Goal: Information Seeking & Learning: Learn about a topic

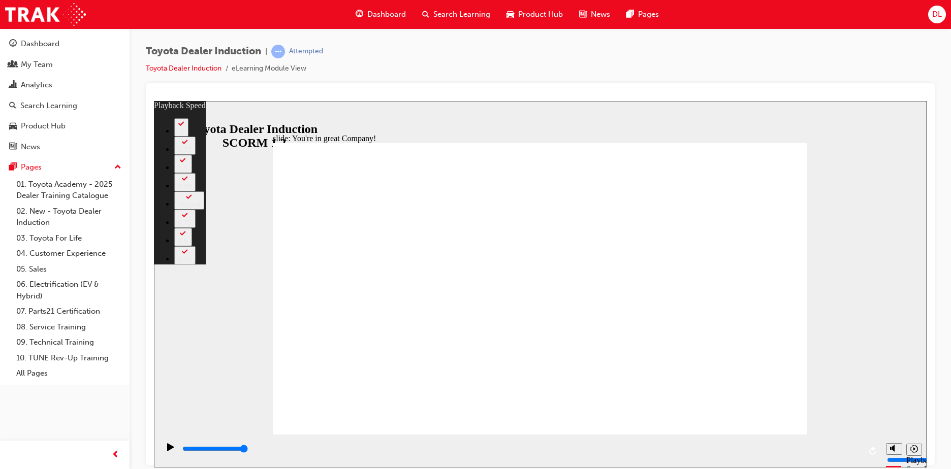
click at [884, 339] on div "slide: You're in great Company! playback speed 2 1.75 1.5 1.25 Normal 0.75 0.5 …" at bounding box center [540, 284] width 772 height 367
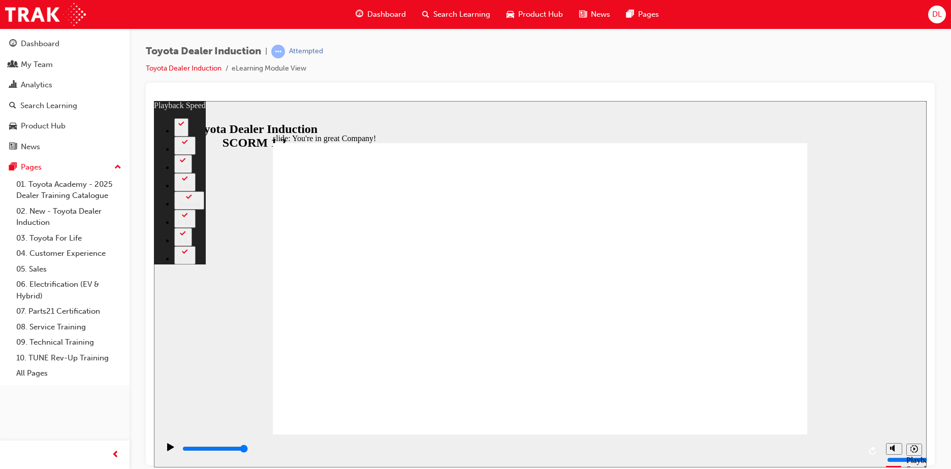
type input "5"
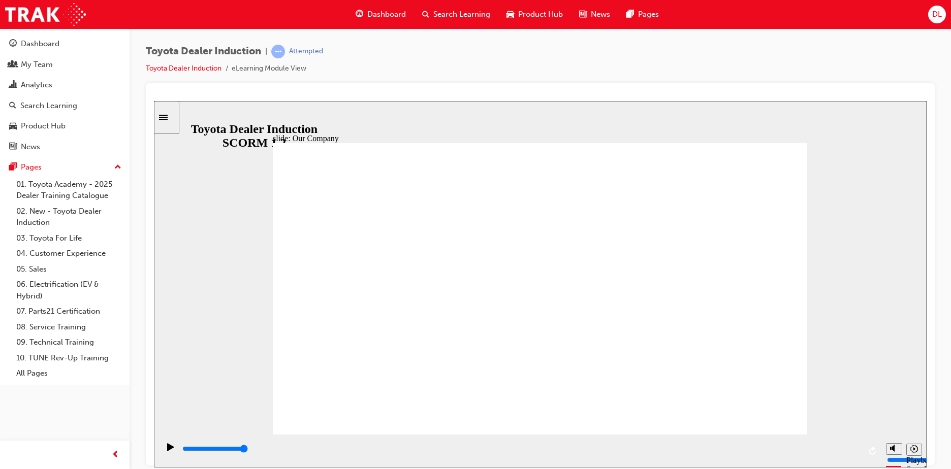
type input "8300"
drag, startPoint x: 392, startPoint y: 374, endPoint x: 411, endPoint y: 374, distance: 19.3
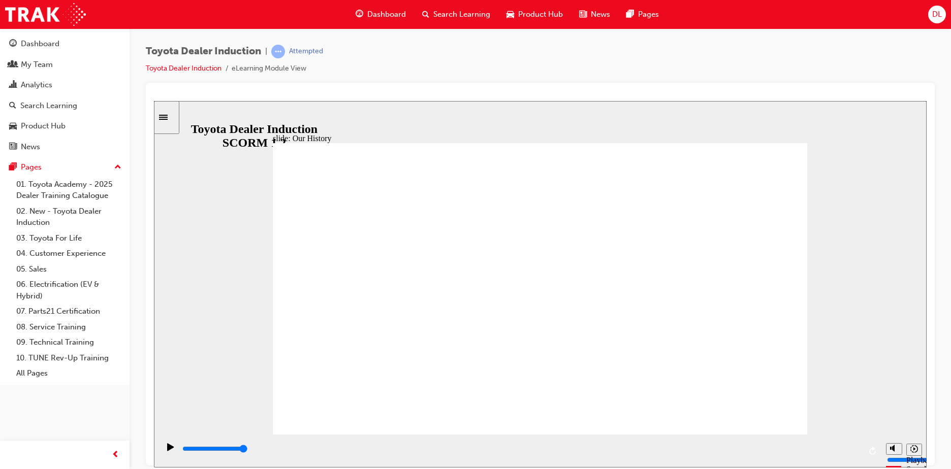
drag, startPoint x: 385, startPoint y: 375, endPoint x: 407, endPoint y: 377, distance: 21.9
drag, startPoint x: 538, startPoint y: 380, endPoint x: 547, endPoint y: 379, distance: 9.7
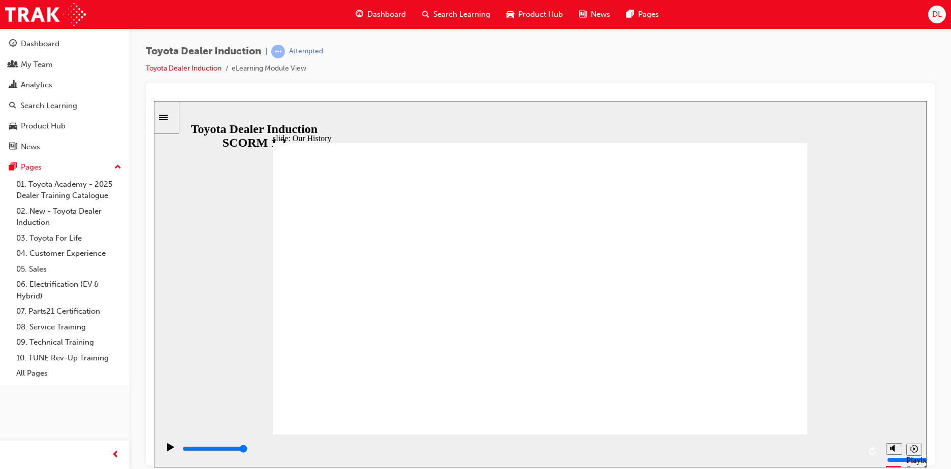
drag, startPoint x: 537, startPoint y: 377, endPoint x: 564, endPoint y: 377, distance: 27.4
drag, startPoint x: 571, startPoint y: 406, endPoint x: 554, endPoint y: 392, distance: 22.7
drag, startPoint x: 537, startPoint y: 375, endPoint x: 607, endPoint y: 375, distance: 70.1
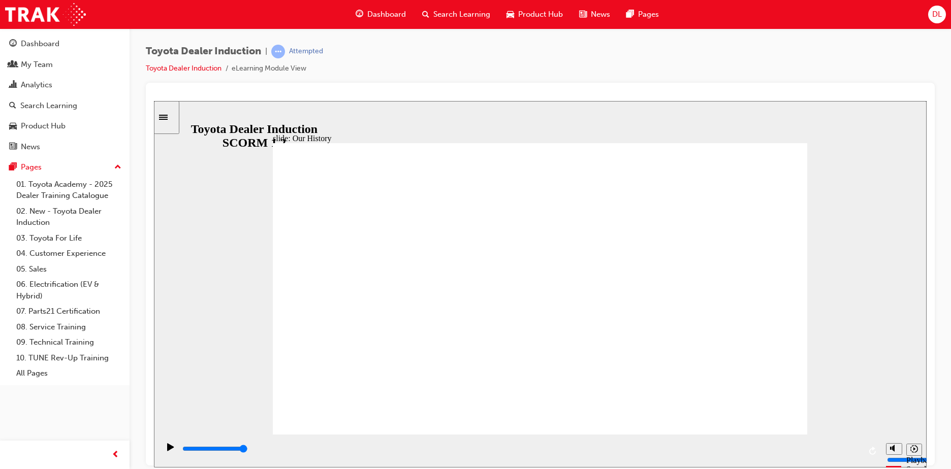
drag, startPoint x: 466, startPoint y: 379, endPoint x: 608, endPoint y: 382, distance: 142.2
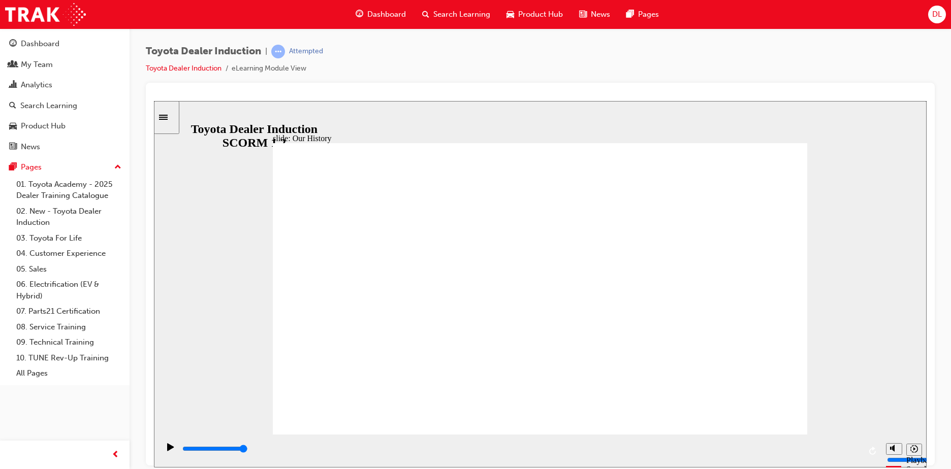
drag, startPoint x: 388, startPoint y: 374, endPoint x: 401, endPoint y: 376, distance: 12.9
drag, startPoint x: 388, startPoint y: 378, endPoint x: 395, endPoint y: 382, distance: 7.5
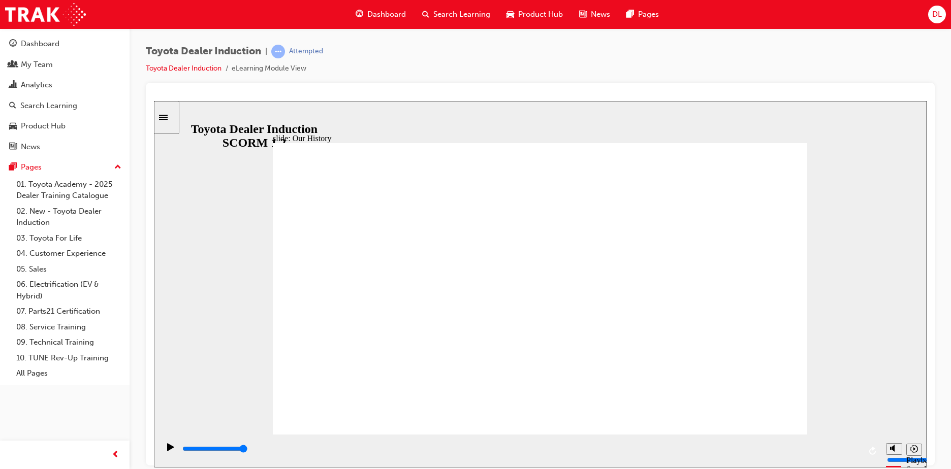
type input "3"
drag, startPoint x: 388, startPoint y: 372, endPoint x: 709, endPoint y: 359, distance: 321.2
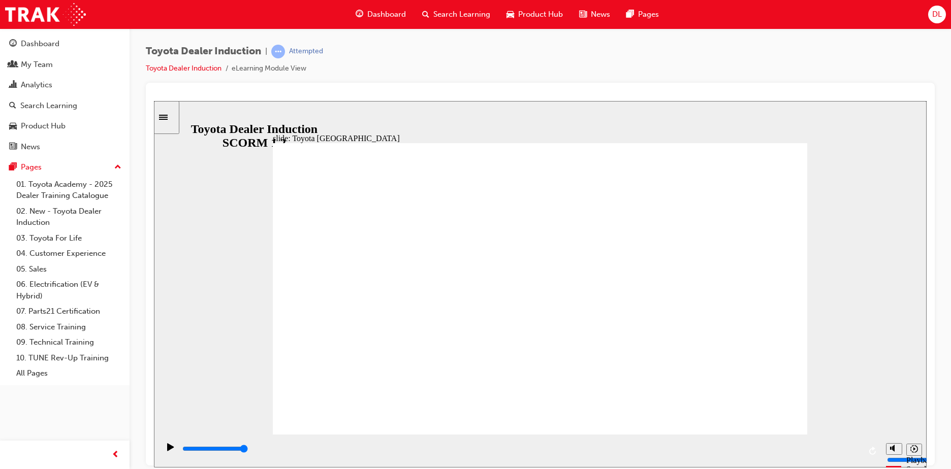
drag, startPoint x: 413, startPoint y: 376, endPoint x: 433, endPoint y: 375, distance: 20.3
drag, startPoint x: 434, startPoint y: 376, endPoint x: 473, endPoint y: 376, distance: 39.6
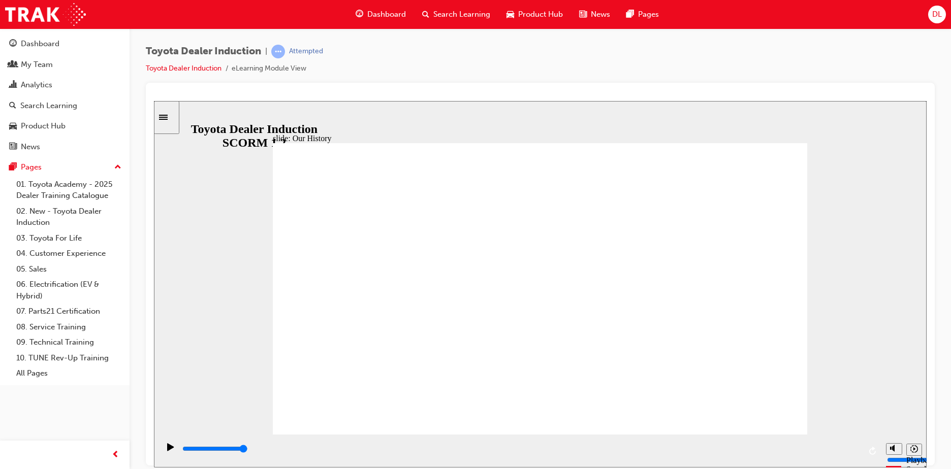
drag, startPoint x: 401, startPoint y: 376, endPoint x: 427, endPoint y: 377, distance: 25.9
drag, startPoint x: 407, startPoint y: 357, endPoint x: 419, endPoint y: 360, distance: 12.4
drag, startPoint x: 389, startPoint y: 377, endPoint x: 414, endPoint y: 376, distance: 24.9
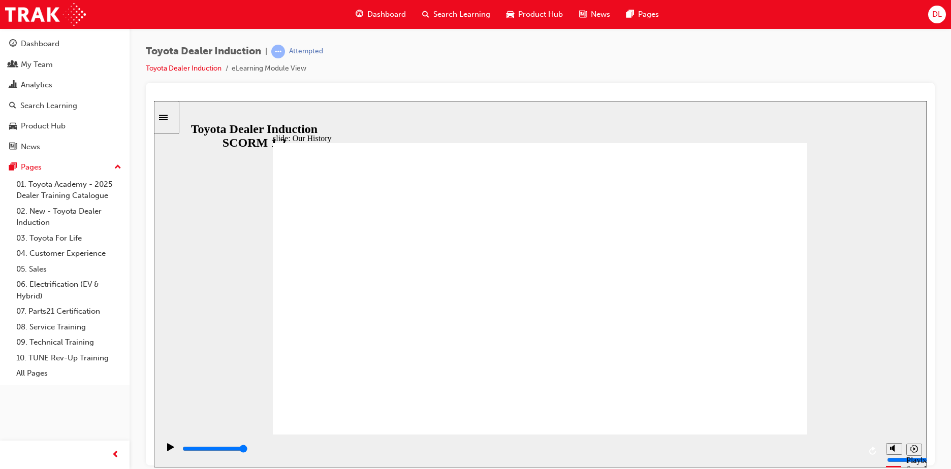
drag, startPoint x: 423, startPoint y: 377, endPoint x: 430, endPoint y: 376, distance: 7.1
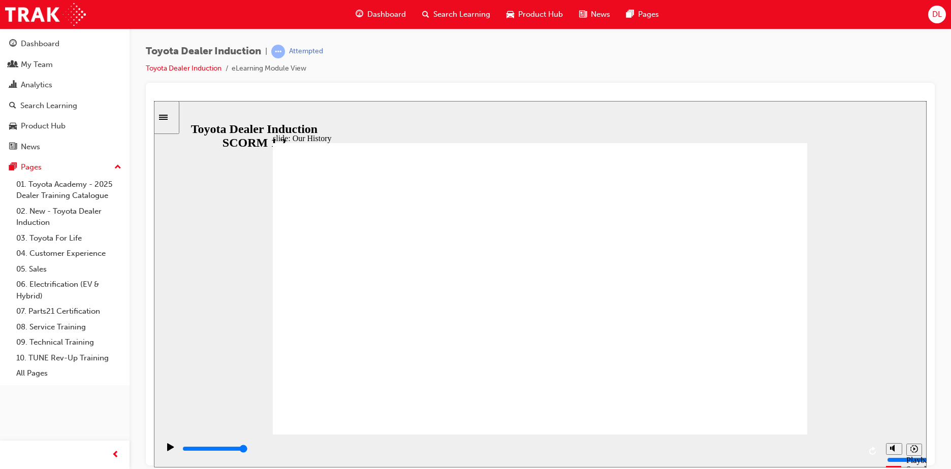
drag, startPoint x: 537, startPoint y: 378, endPoint x: 559, endPoint y: 377, distance: 21.3
drag, startPoint x: 534, startPoint y: 376, endPoint x: 457, endPoint y: 377, distance: 77.7
drag, startPoint x: 550, startPoint y: 377, endPoint x: 697, endPoint y: 373, distance: 147.3
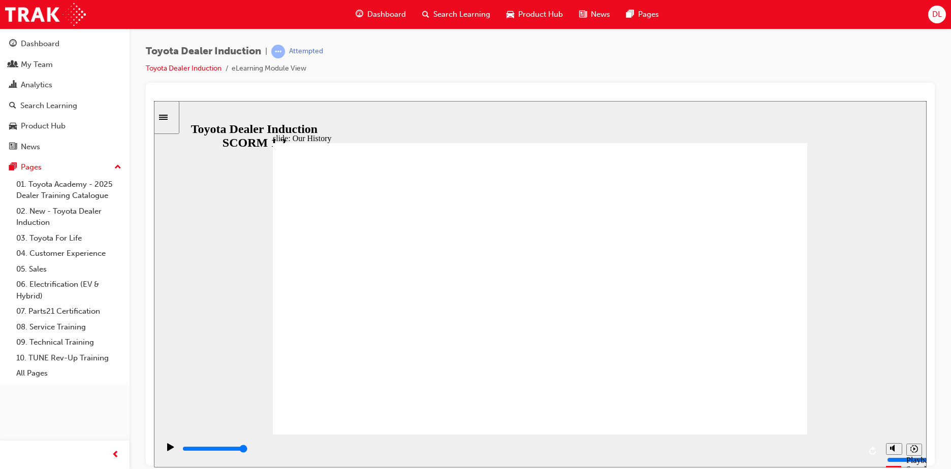
drag, startPoint x: 668, startPoint y: 372, endPoint x: 739, endPoint y: 359, distance: 72.3
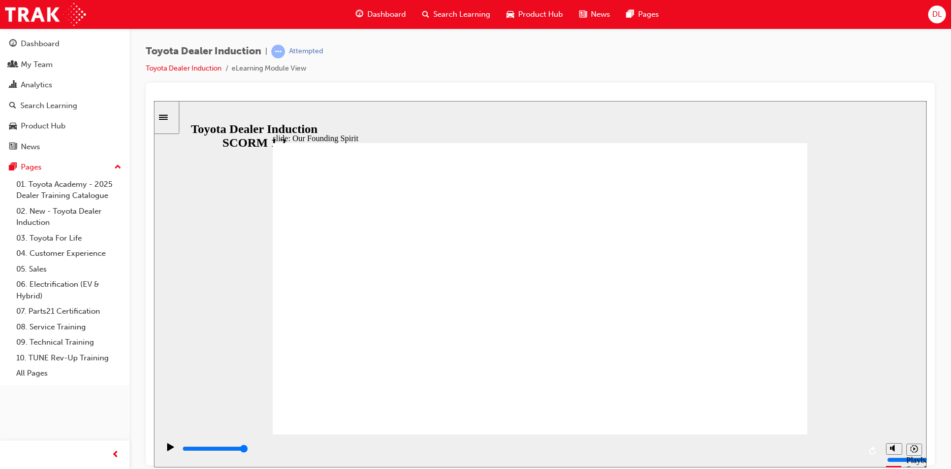
type input "5000"
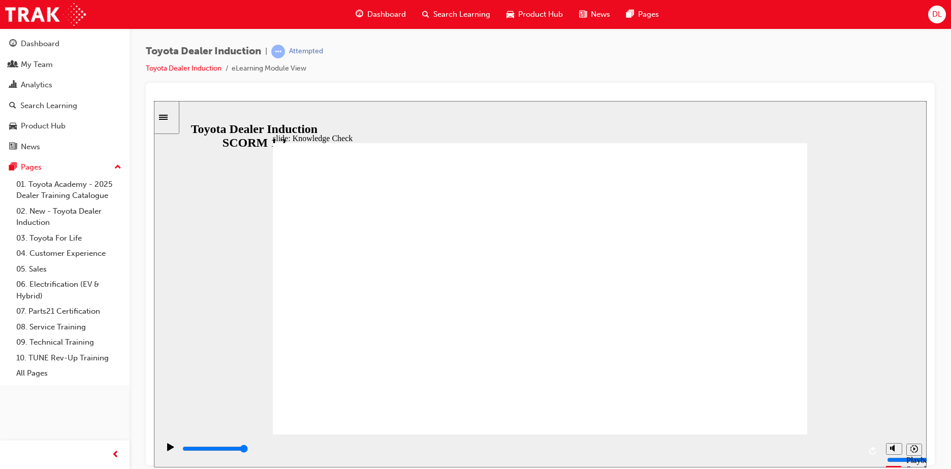
radio input "true"
drag, startPoint x: 410, startPoint y: 306, endPoint x: 779, endPoint y: 160, distance: 396.4
type input "5000"
radio input "true"
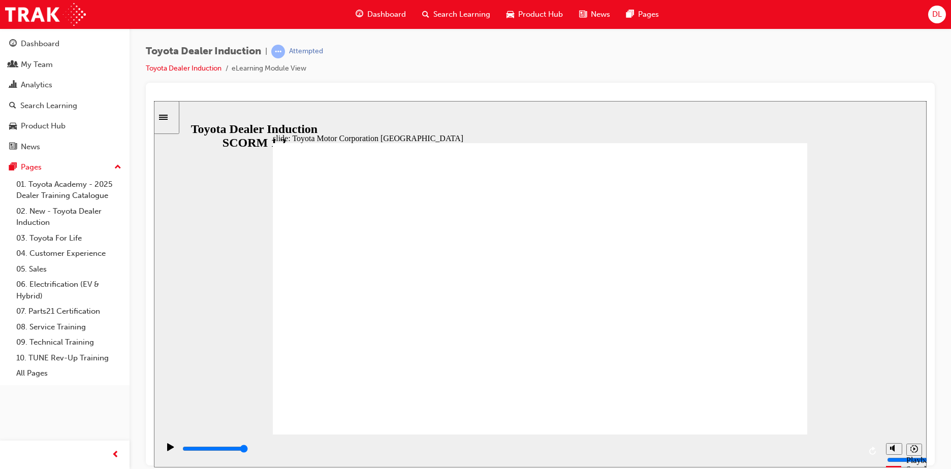
type input "15300"
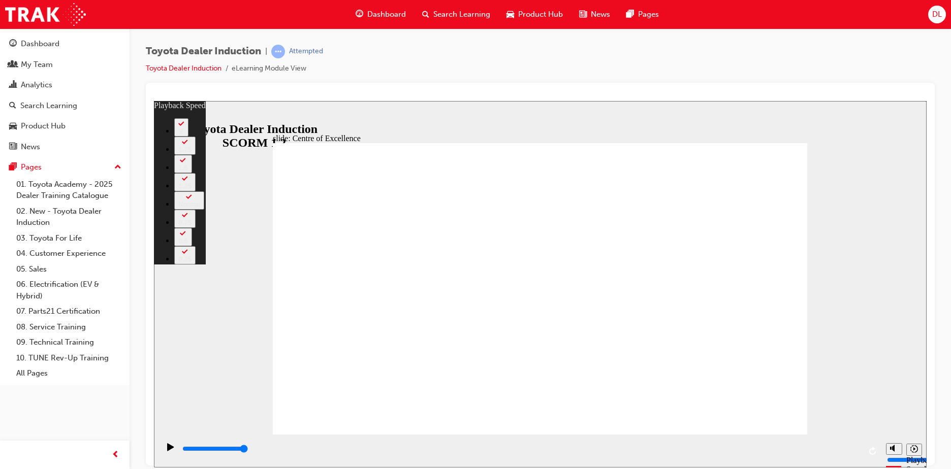
type input "248"
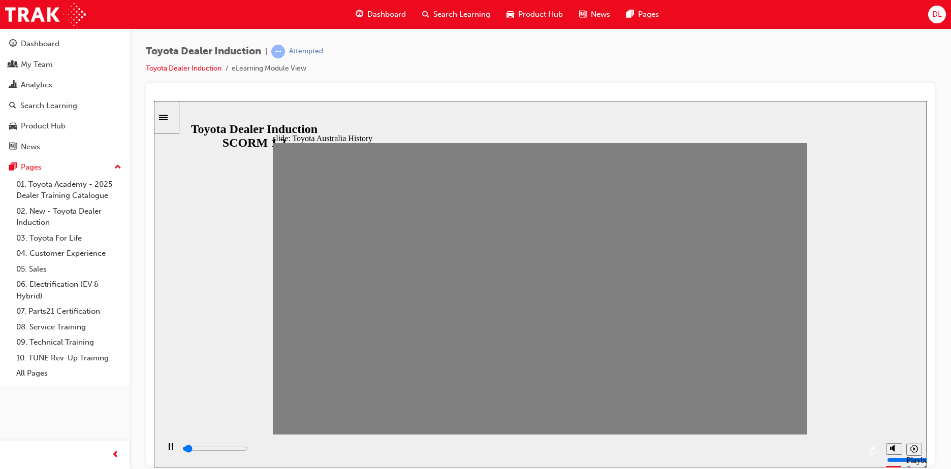
drag, startPoint x: 289, startPoint y: 297, endPoint x: 307, endPoint y: 297, distance: 17.3
drag, startPoint x: 313, startPoint y: 296, endPoint x: 334, endPoint y: 296, distance: 20.8
drag, startPoint x: 333, startPoint y: 295, endPoint x: 361, endPoint y: 290, distance: 27.7
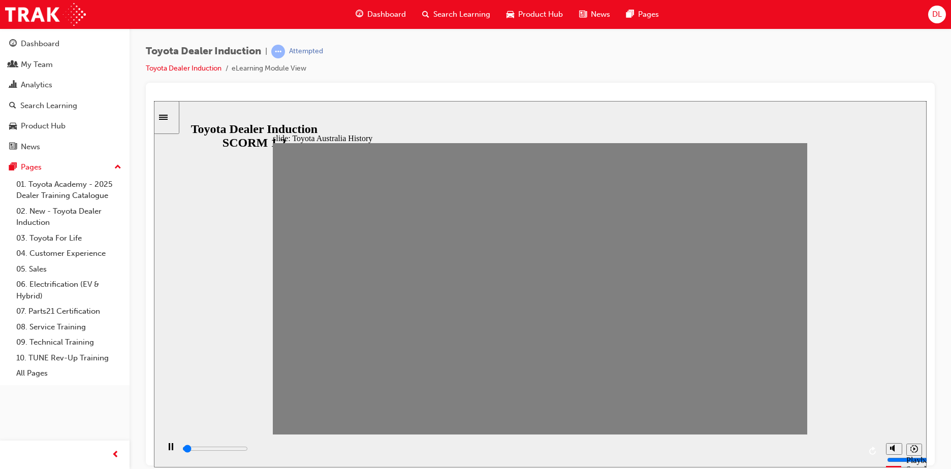
drag, startPoint x: 364, startPoint y: 295, endPoint x: 387, endPoint y: 297, distance: 22.9
drag, startPoint x: 388, startPoint y: 293, endPoint x: 411, endPoint y: 293, distance: 23.4
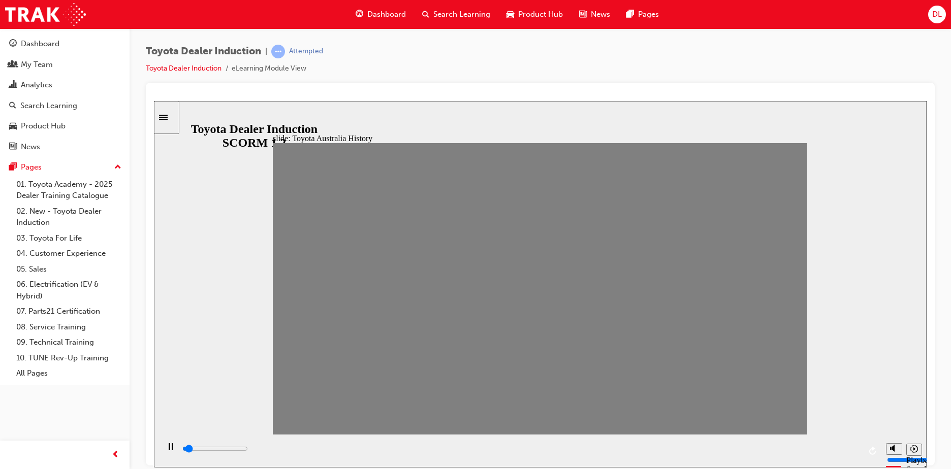
drag, startPoint x: 414, startPoint y: 293, endPoint x: 448, endPoint y: 295, distance: 33.6
drag, startPoint x: 440, startPoint y: 297, endPoint x: 456, endPoint y: 299, distance: 16.4
drag, startPoint x: 461, startPoint y: 299, endPoint x: 483, endPoint y: 298, distance: 22.4
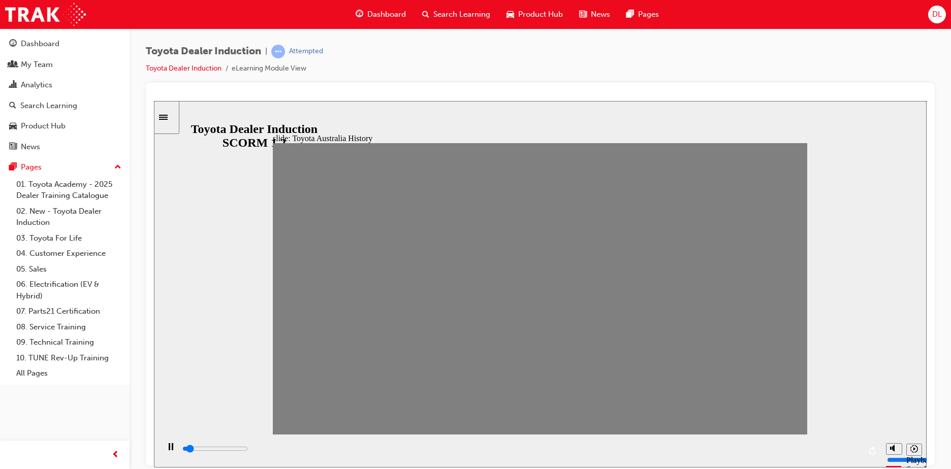
drag, startPoint x: 485, startPoint y: 296, endPoint x: 506, endPoint y: 297, distance: 20.8
drag, startPoint x: 511, startPoint y: 297, endPoint x: 532, endPoint y: 294, distance: 20.5
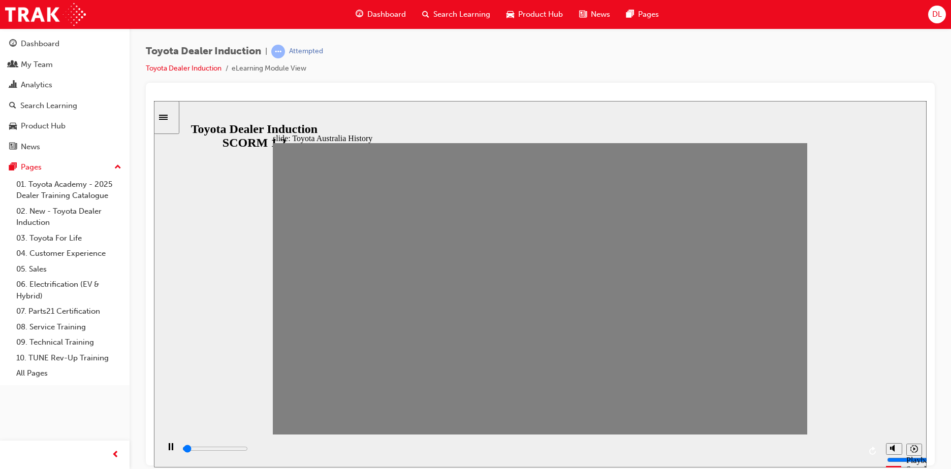
drag, startPoint x: 533, startPoint y: 295, endPoint x: 552, endPoint y: 294, distance: 19.4
drag, startPoint x: 559, startPoint y: 297, endPoint x: 590, endPoint y: 295, distance: 30.5
drag, startPoint x: 584, startPoint y: 295, endPoint x: 606, endPoint y: 295, distance: 21.8
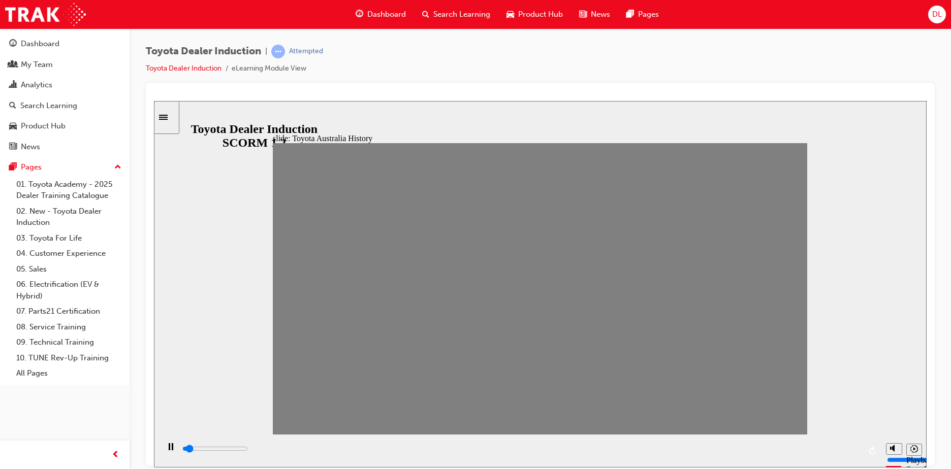
drag, startPoint x: 606, startPoint y: 294, endPoint x: 633, endPoint y: 290, distance: 27.1
drag, startPoint x: 631, startPoint y: 295, endPoint x: 658, endPoint y: 291, distance: 27.1
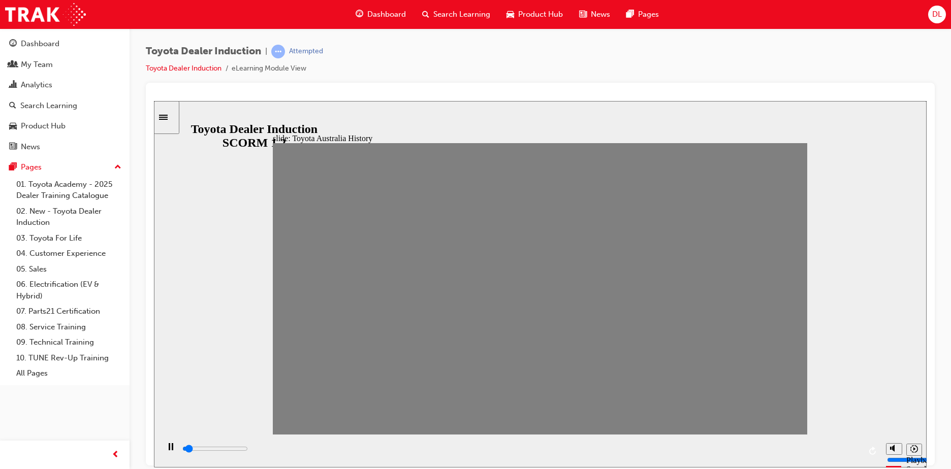
drag, startPoint x: 661, startPoint y: 295, endPoint x: 681, endPoint y: 293, distance: 19.9
drag, startPoint x: 680, startPoint y: 291, endPoint x: 703, endPoint y: 292, distance: 22.9
drag, startPoint x: 708, startPoint y: 294, endPoint x: 730, endPoint y: 293, distance: 21.3
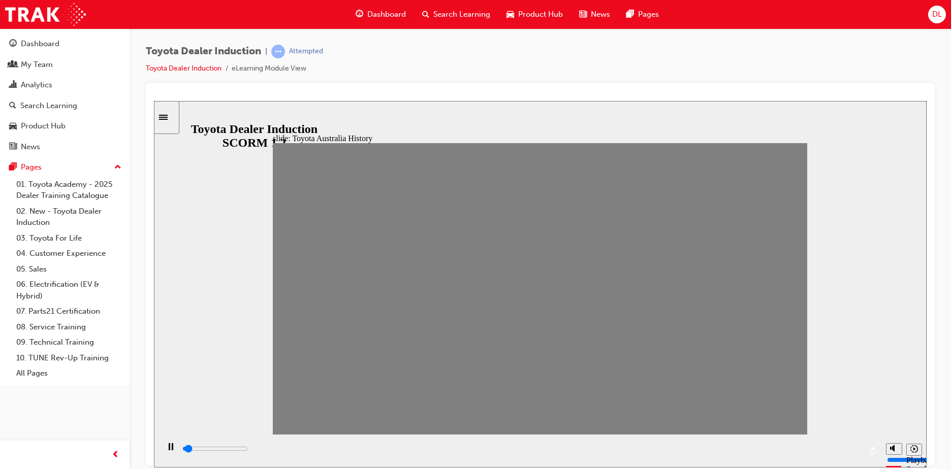
drag, startPoint x: 732, startPoint y: 294, endPoint x: 754, endPoint y: 294, distance: 21.8
drag, startPoint x: 755, startPoint y: 294, endPoint x: 778, endPoint y: 293, distance: 23.4
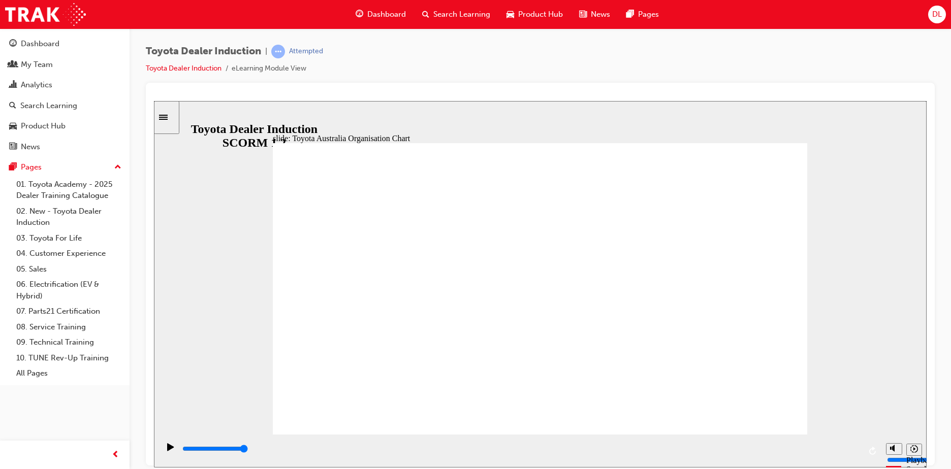
type input "5000"
radio input "true"
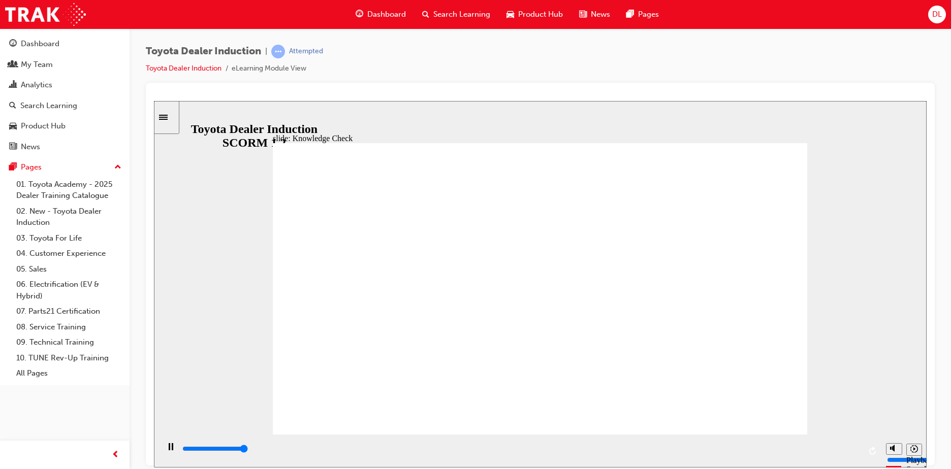
type input "5000"
radio input "true"
drag, startPoint x: 419, startPoint y: 302, endPoint x: 790, endPoint y: 160, distance: 396.8
type input "5000"
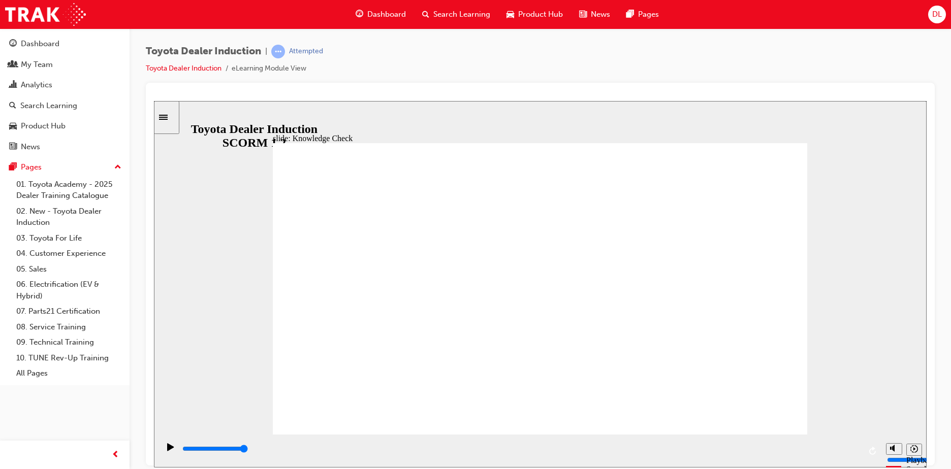
radio input "true"
type input "9200"
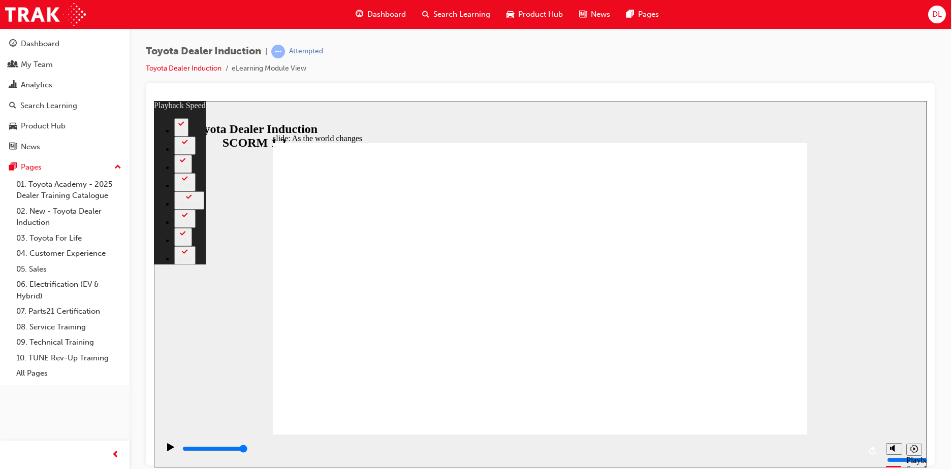
type input "128"
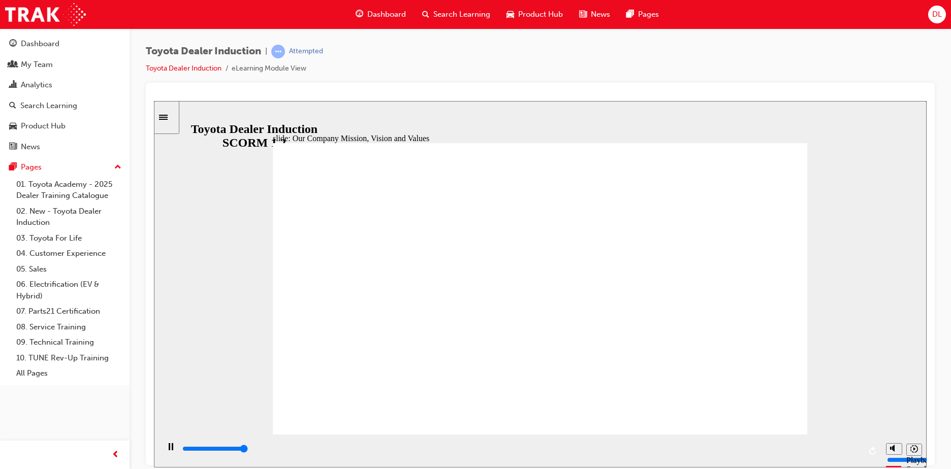
type input "101100"
drag, startPoint x: 778, startPoint y: 405, endPoint x: 877, endPoint y: 327, distance: 126.2
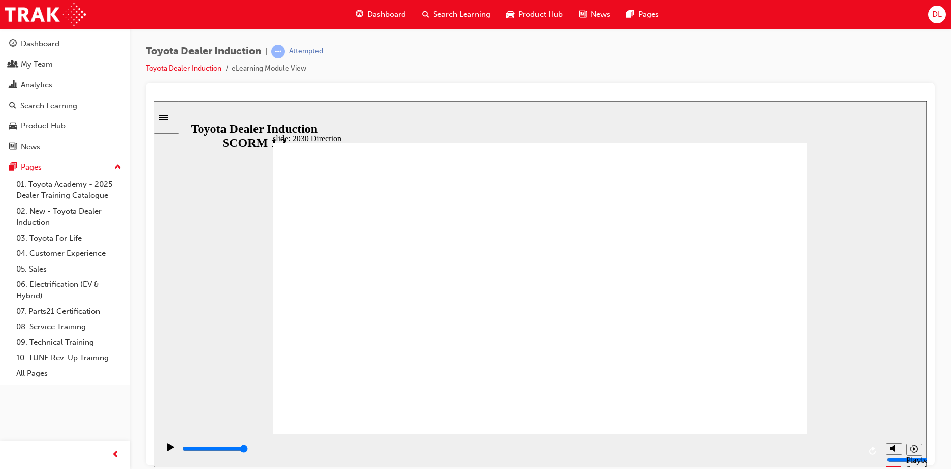
type input "5000"
type input "H"
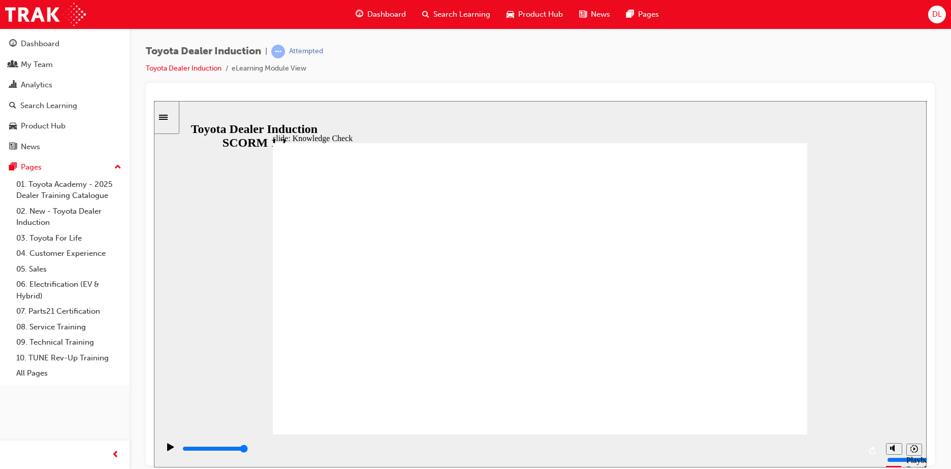
type input "Ha"
type input "Hap"
type input "Happ"
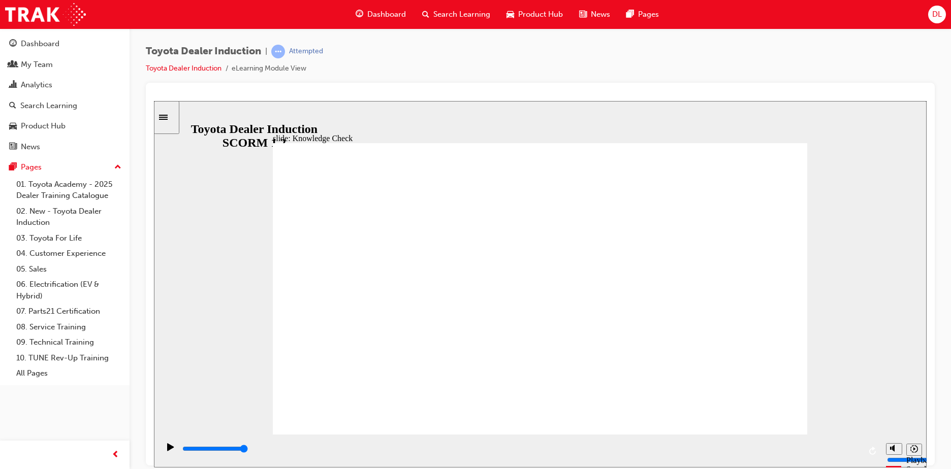
type input "Happ"
type input "Happi"
type input "Happin"
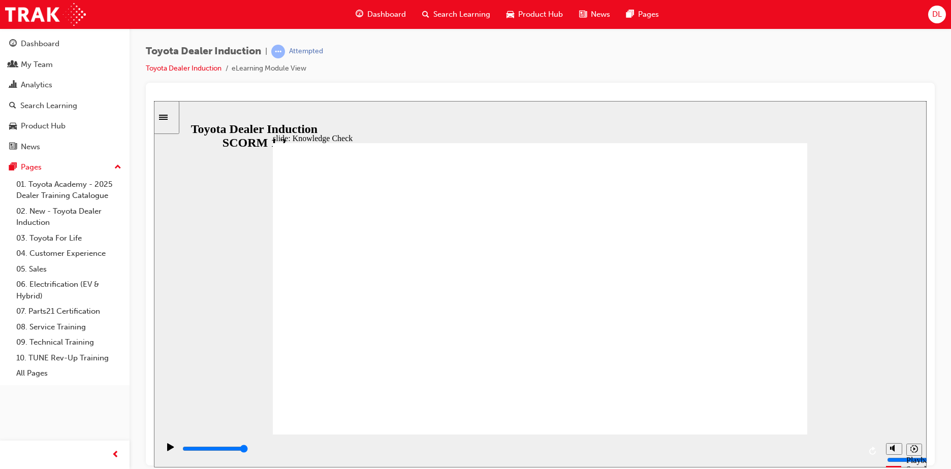
type input "Happine"
type input "Happines"
type input "Happiness"
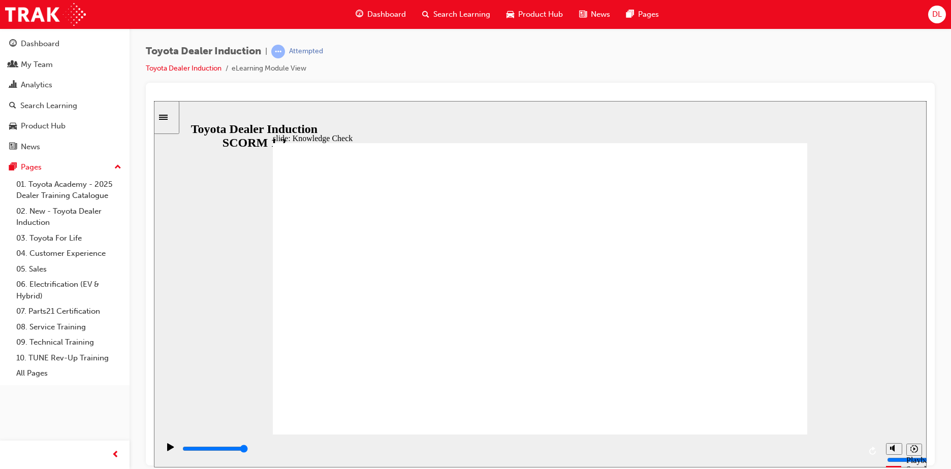
type input "Happiness"
drag, startPoint x: 550, startPoint y: 338, endPoint x: 753, endPoint y: 290, distance: 208.0
type input "Happiness"
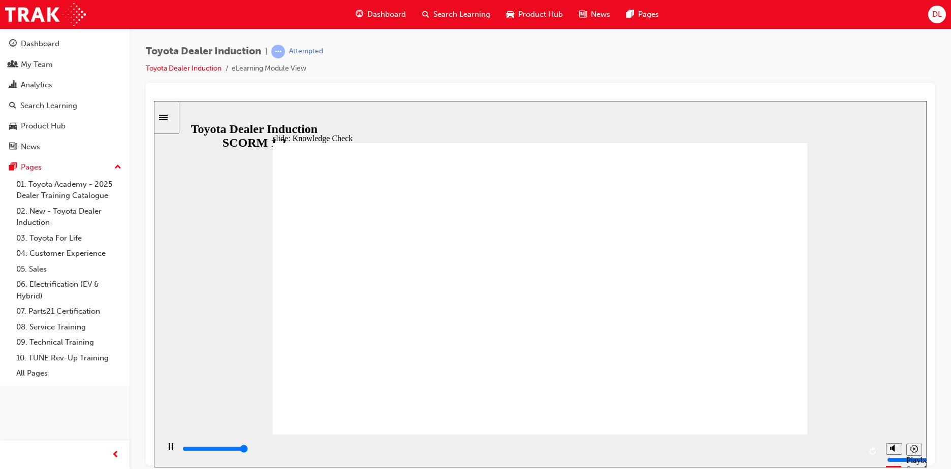
type input "5000"
type input "m"
type input "mo"
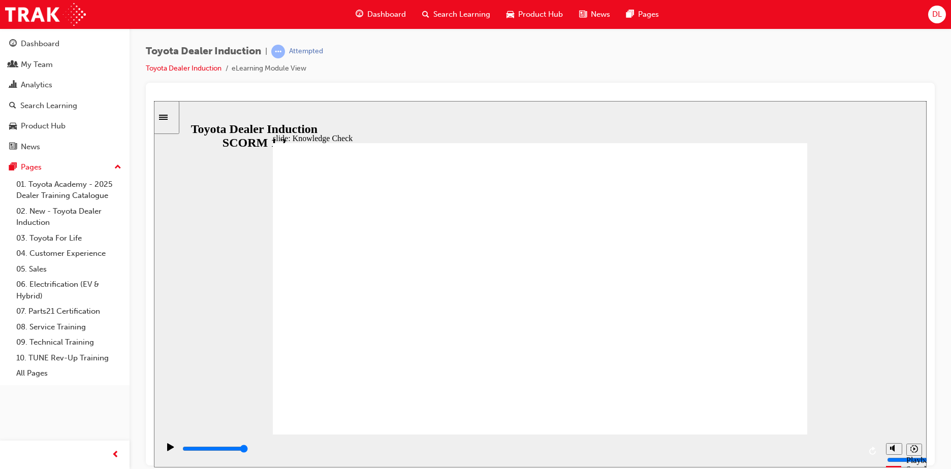
type input "mo"
type input "mov"
type input "move"
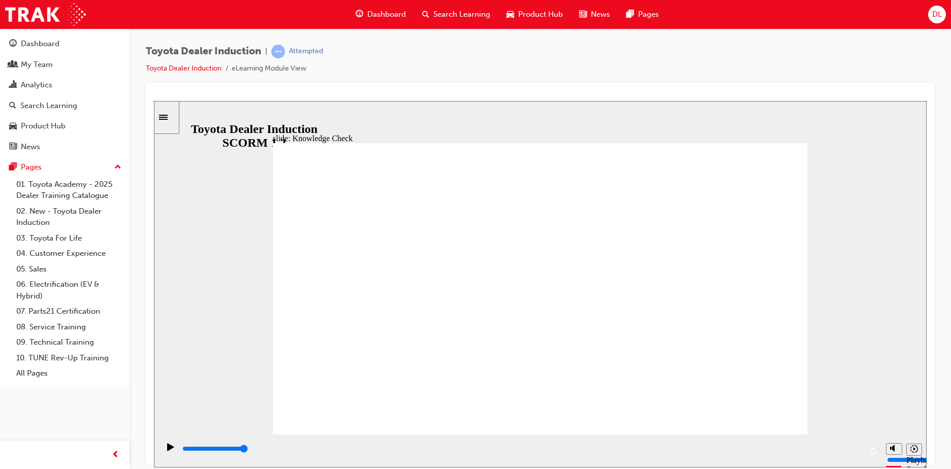
type input "moved"
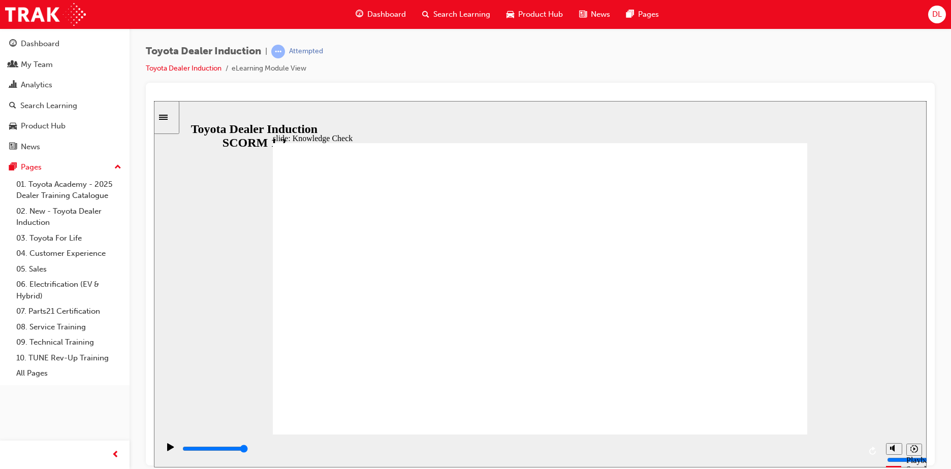
type input "moved"
drag, startPoint x: 535, startPoint y: 337, endPoint x: 876, endPoint y: 297, distance: 343.1
type input "6500"
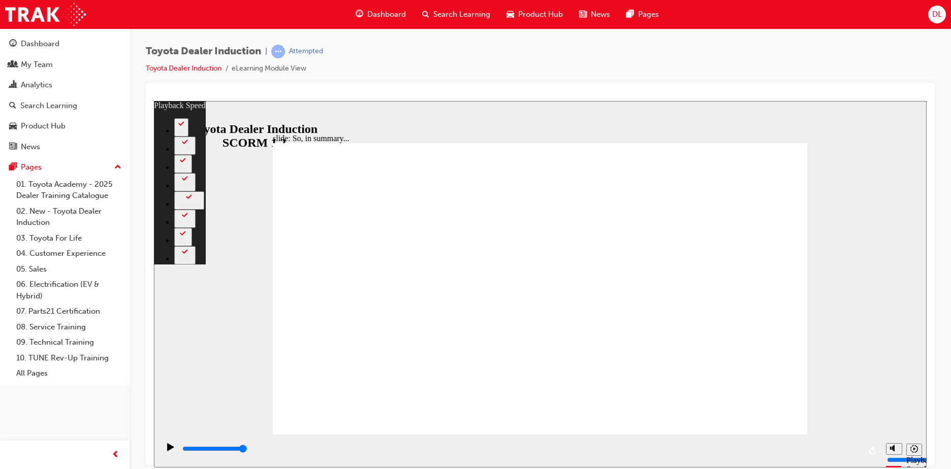
type input "128"
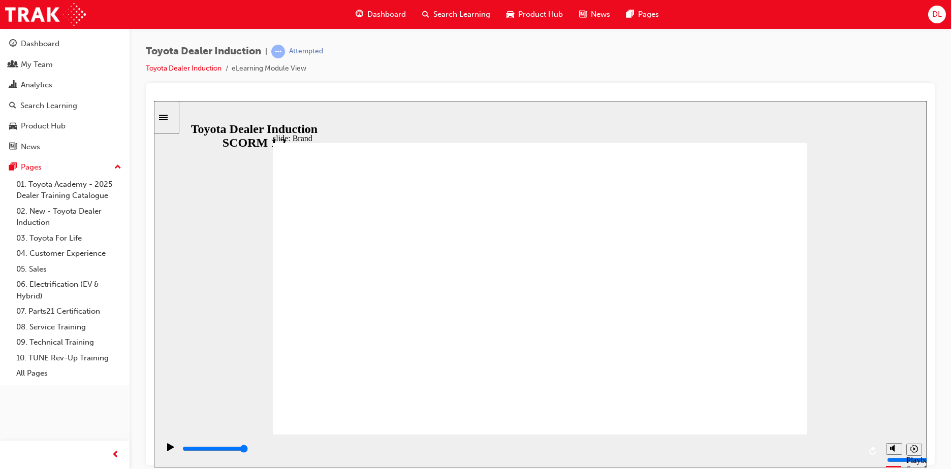
type input "8400"
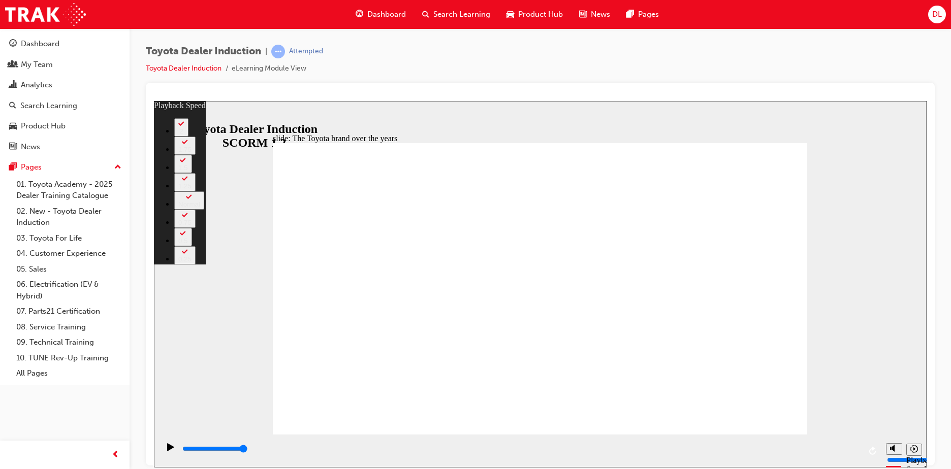
type input "165"
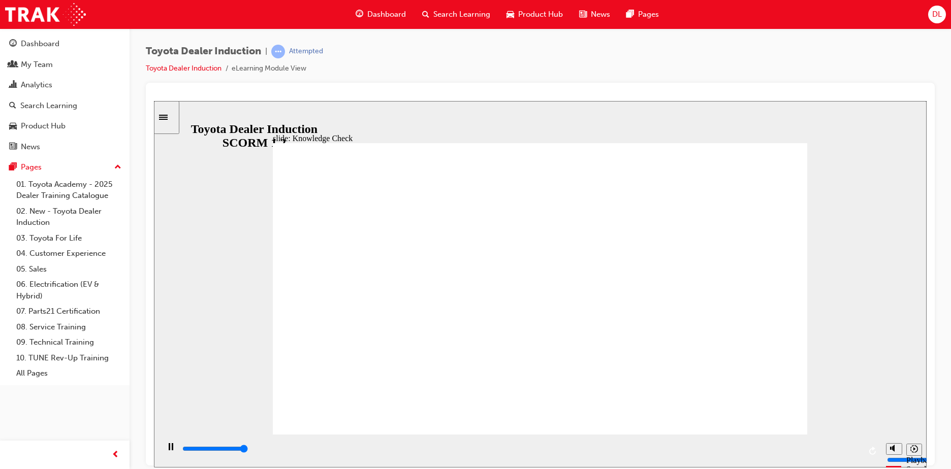
type input "5000"
radio input "true"
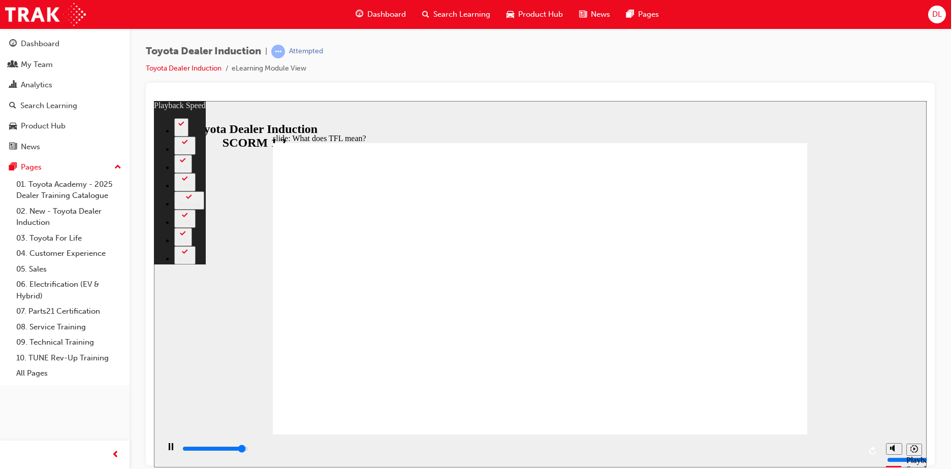
type input "10500"
type input "0"
type input "10800"
type input "0"
type input "10800"
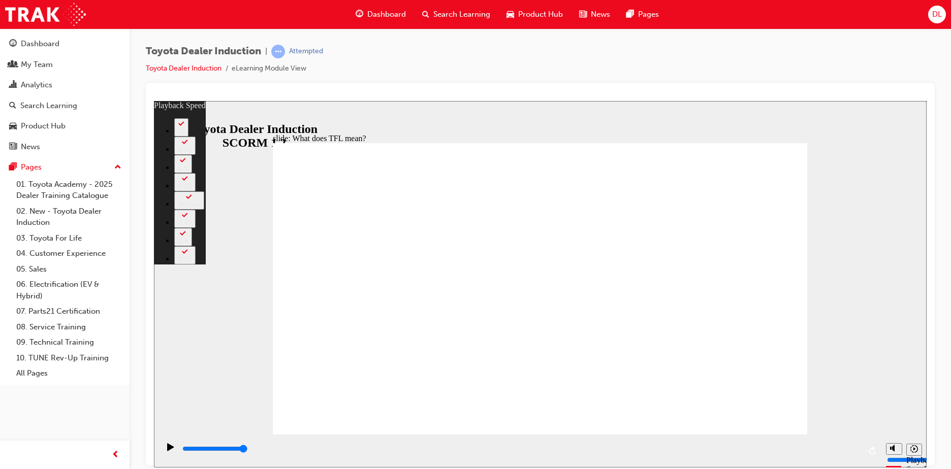
type input "139"
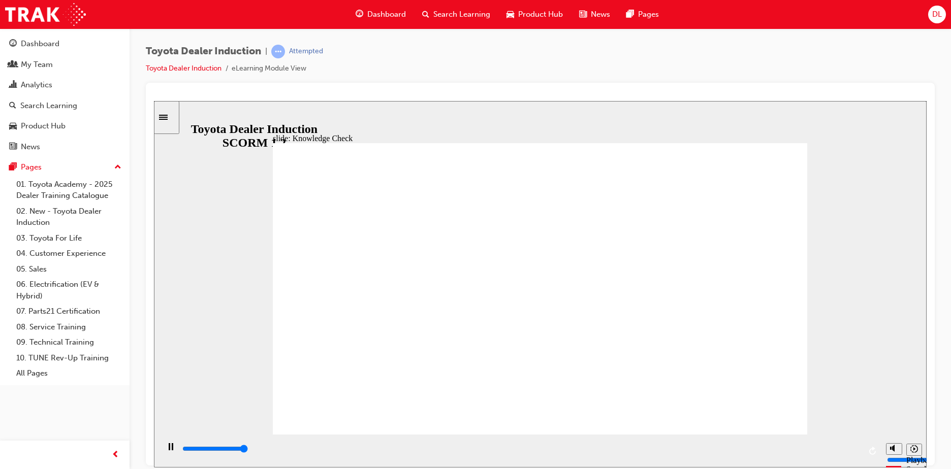
type input "5000"
radio input "true"
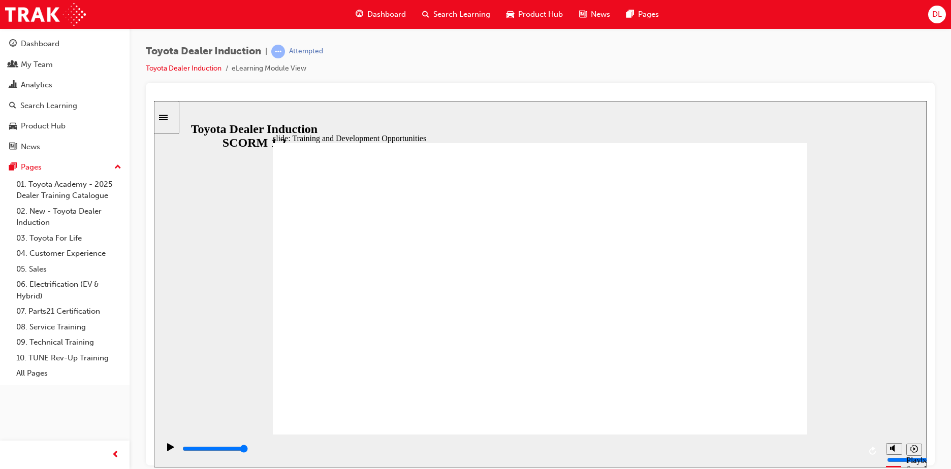
drag, startPoint x: 616, startPoint y: 256, endPoint x: 627, endPoint y: 256, distance: 10.7
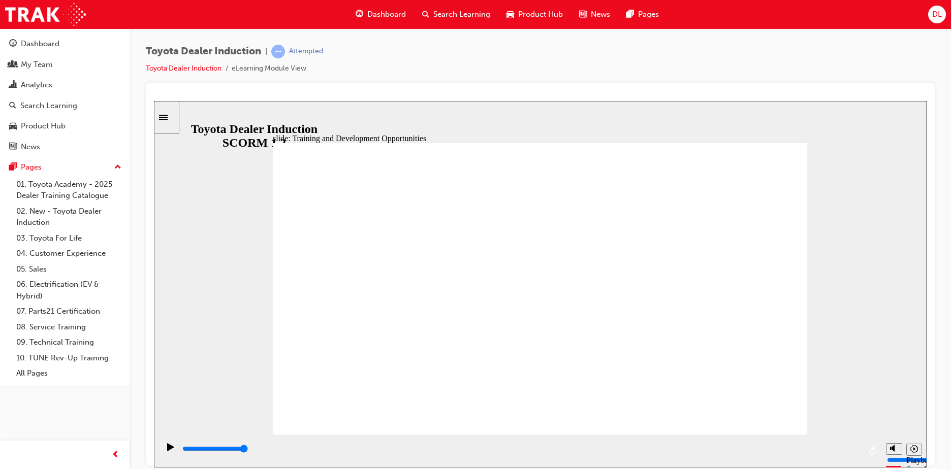
type input "5000"
radio input "true"
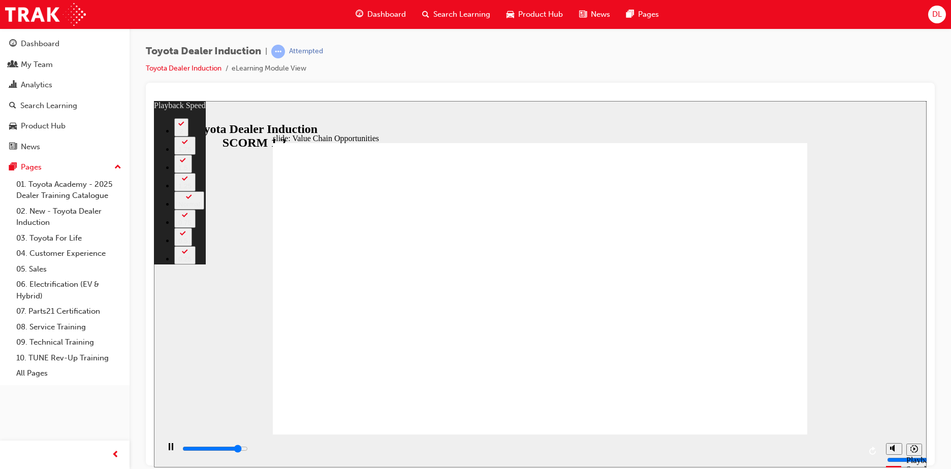
type input "10100"
type input "0"
type input "10100"
type input "0"
type input "10300"
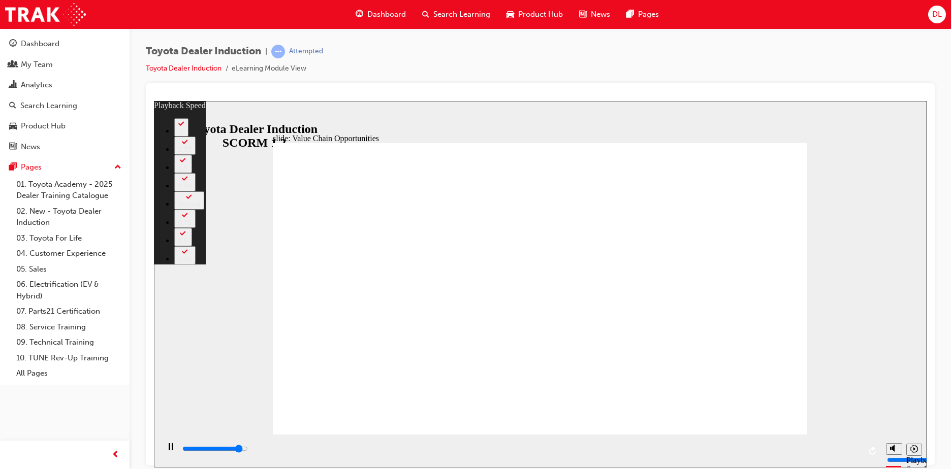
type input "0"
type input "10400"
type input "0"
type input "10600"
type input "1"
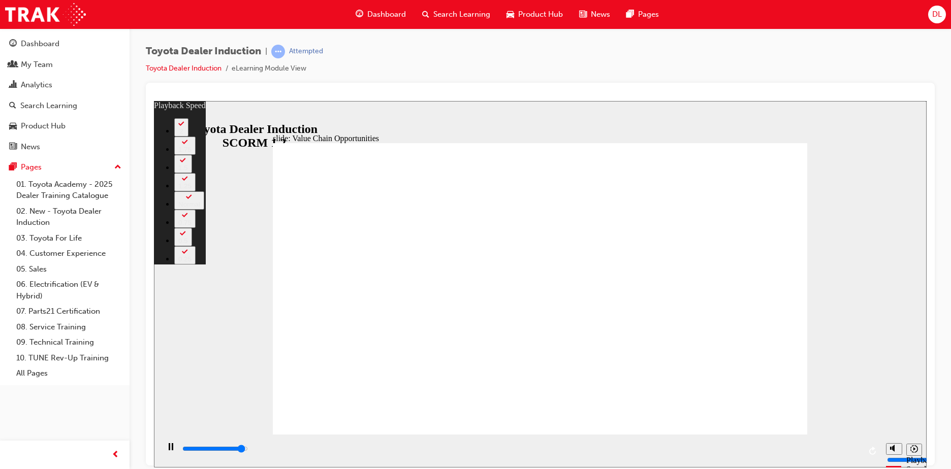
type input "10800"
type input "1"
type input "11100"
type input "1"
type input "11300"
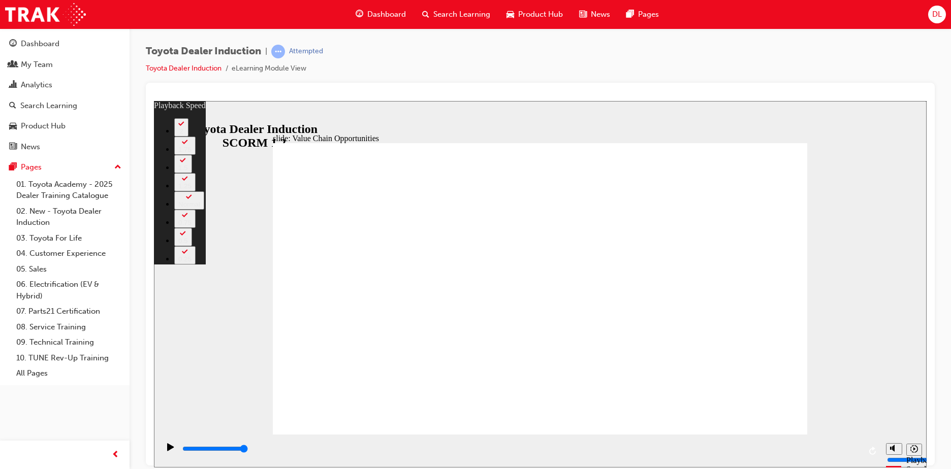
type input "64"
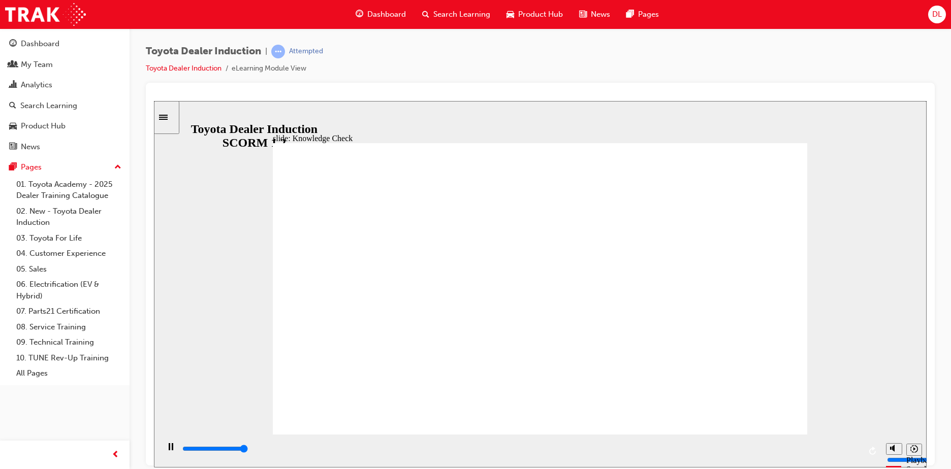
type input "5000"
radio input "true"
type input "5000"
radio input "true"
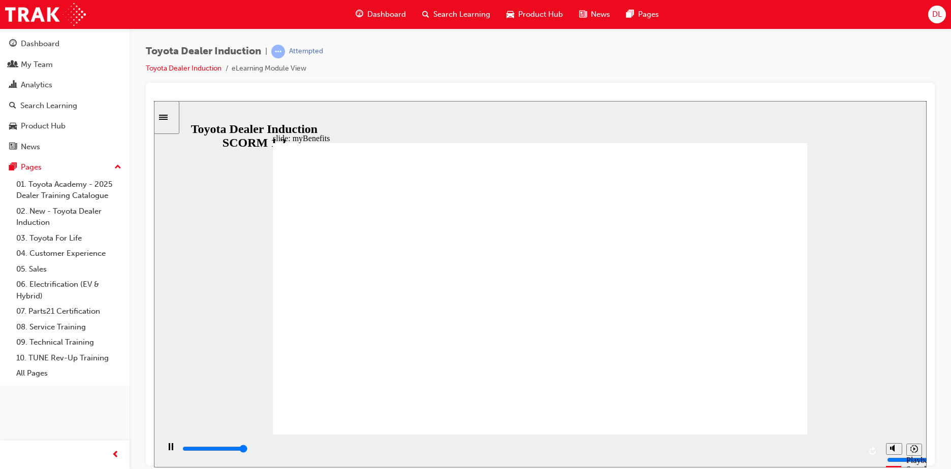
type input "13300"
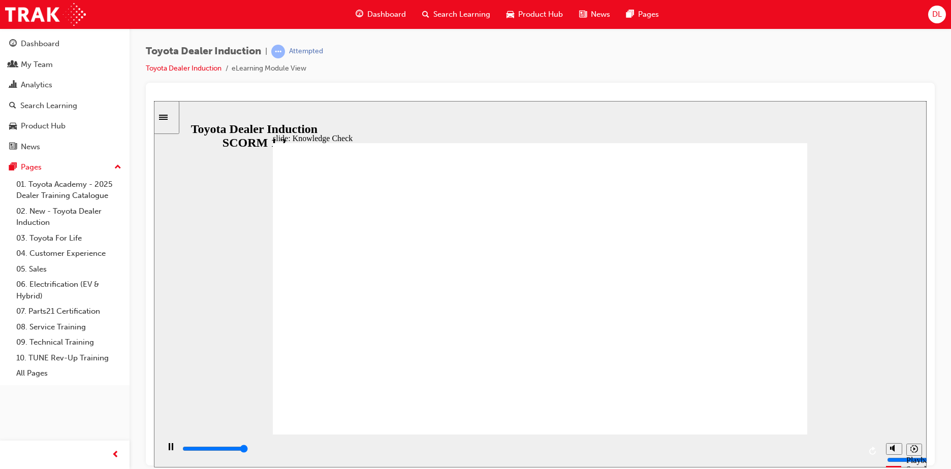
type input "5000"
type input "T"
type input "To"
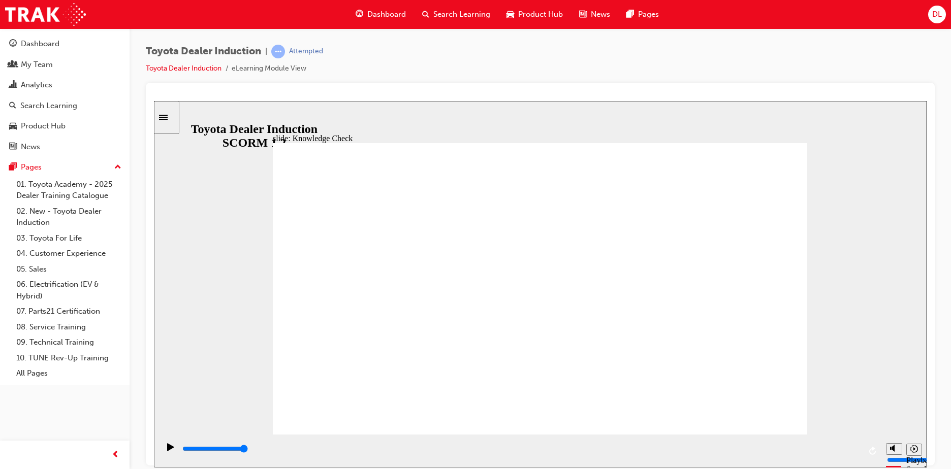
type input "To"
type input "Tou"
type input "Touo"
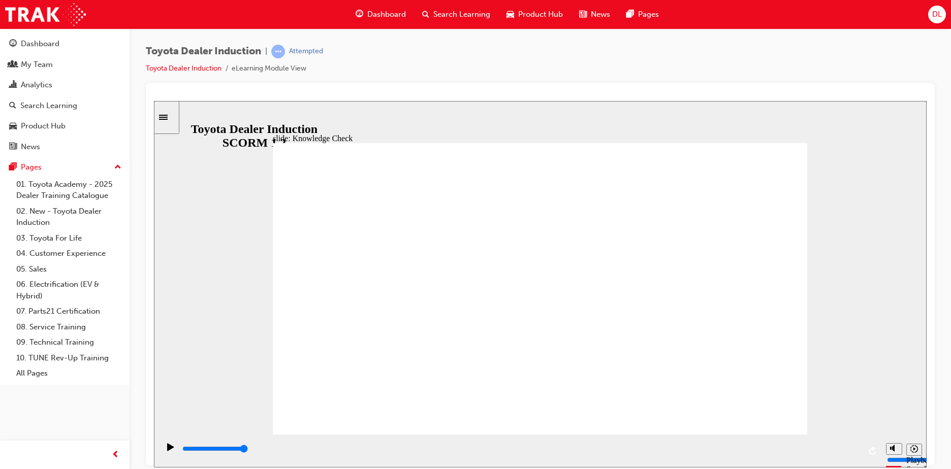
type input "Tou"
type input "To"
type input "Toy"
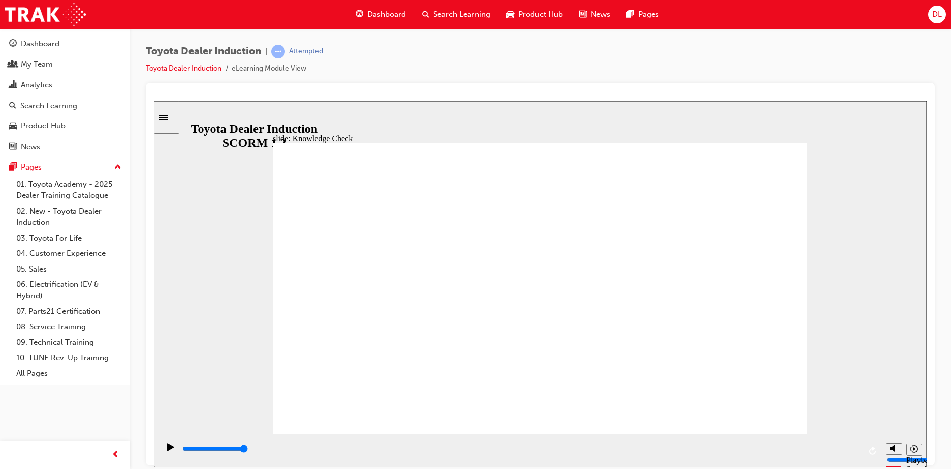
type input "Toy"
type input "Toyo"
type input "Toyot"
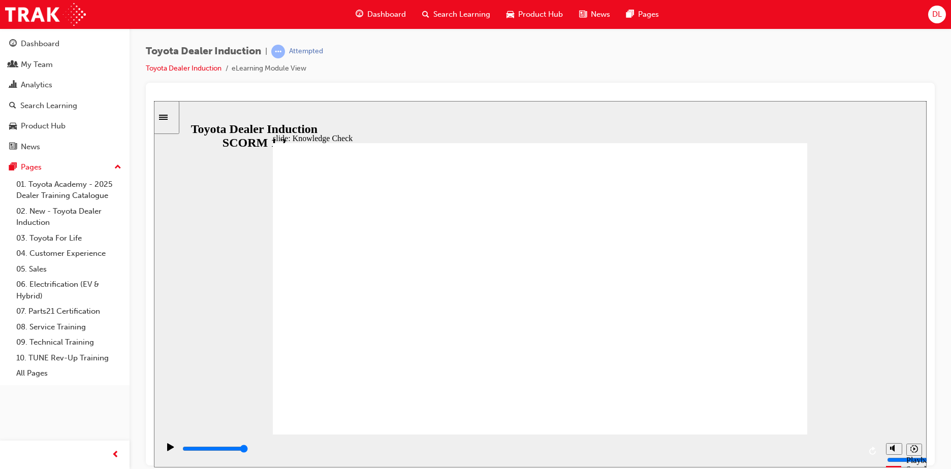
type input "Toyota"
type input "Toyota n"
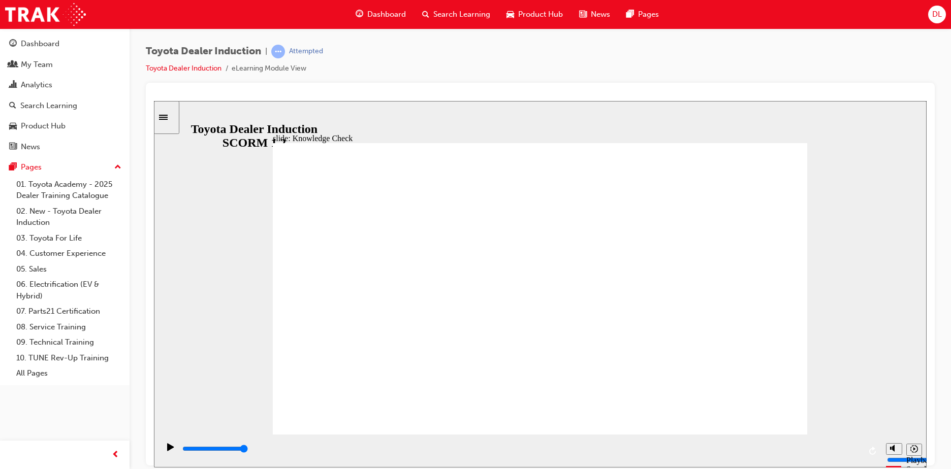
type input "Toyota n"
type input "Toyota"
type input "Toyota E"
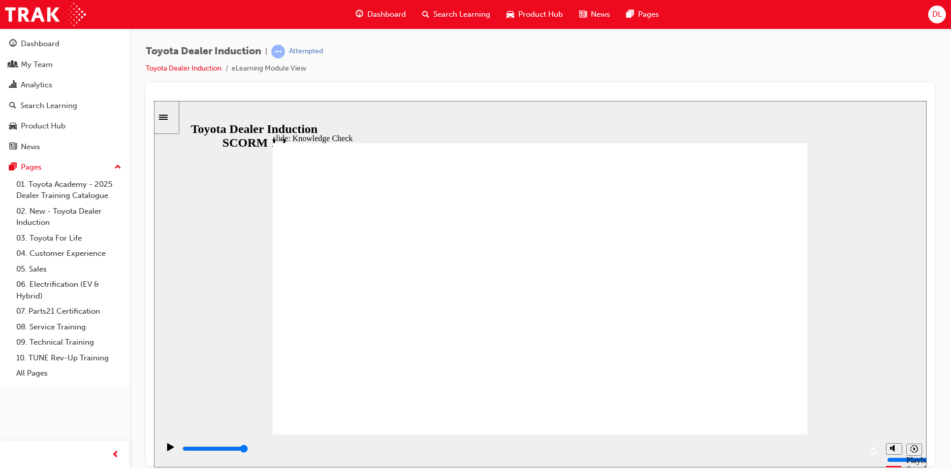
type input "Toyota En"
type input "Toyota Ena"
type input "Toyota En"
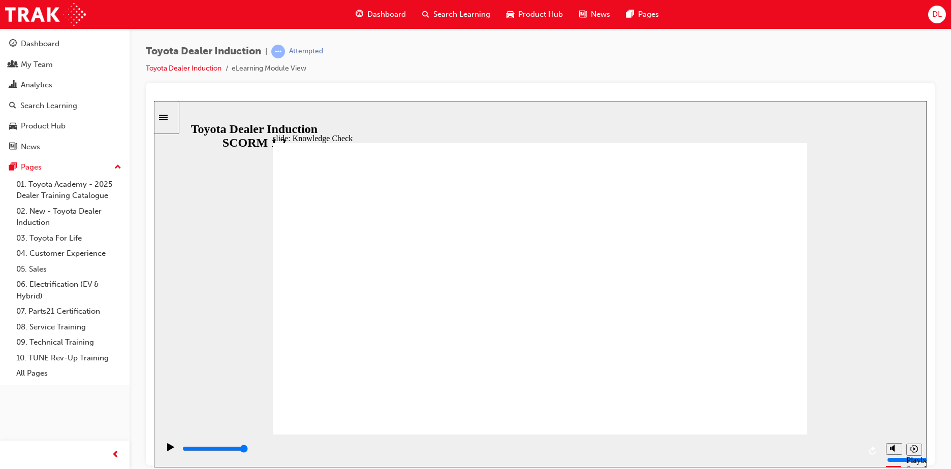
type input "Toyota En"
type input "Toyota Eng"
type input "Toyota Enga"
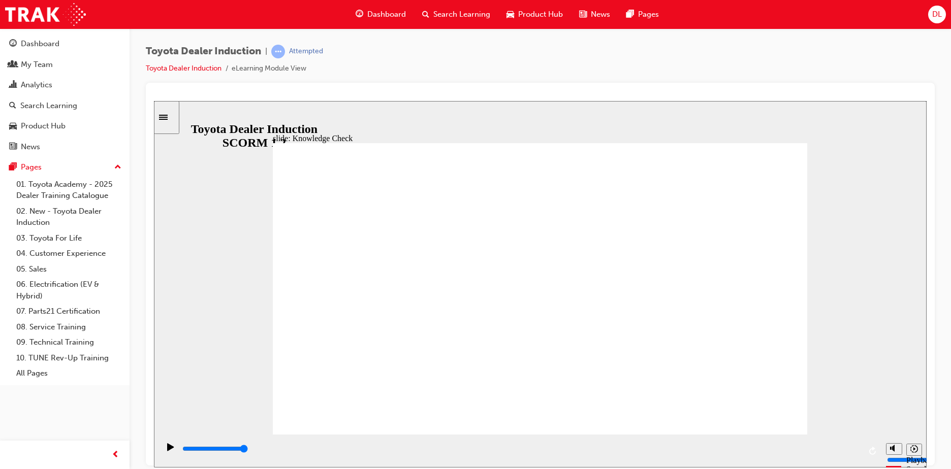
type input "Toyota Engah"
type input "Toyota Engahe"
type input "Toyota Engah"
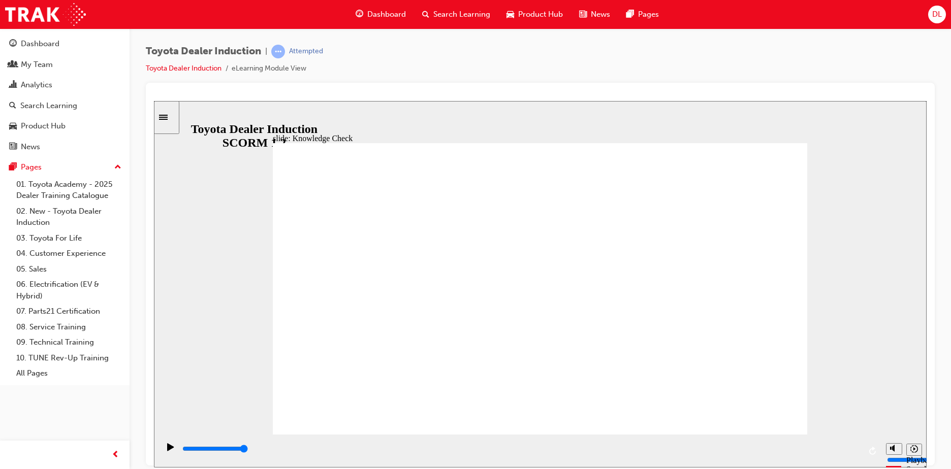
type input "Toyota Engah"
type input "Toyota Enga"
type input "Toyota Engag"
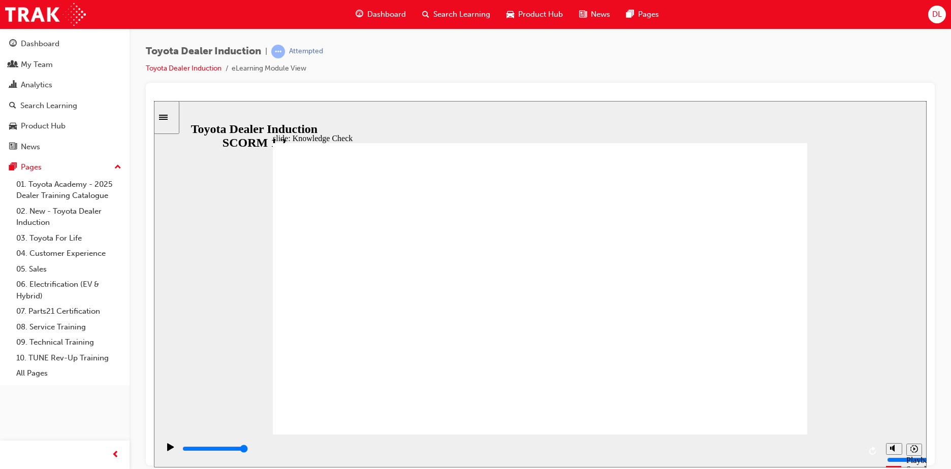
type input "Toyota Engage"
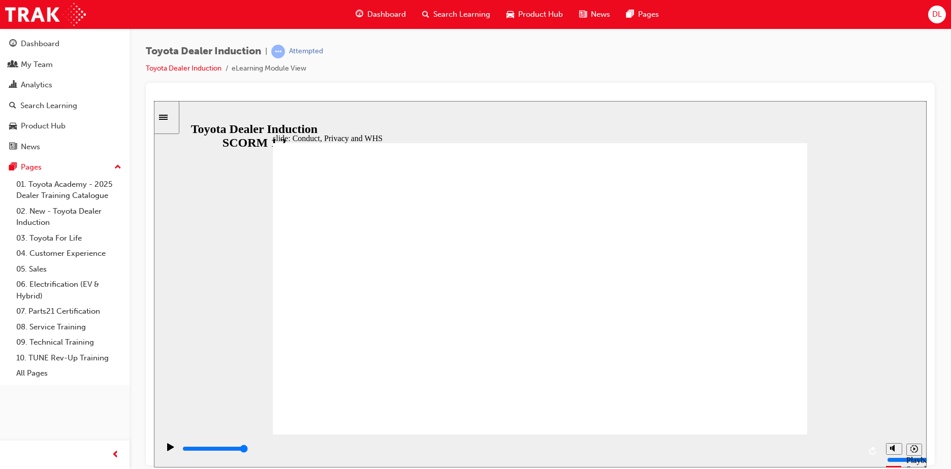
type input "800"
type input "Toyota Engage"
type input "5000"
drag, startPoint x: 458, startPoint y: 298, endPoint x: 375, endPoint y: 285, distance: 83.3
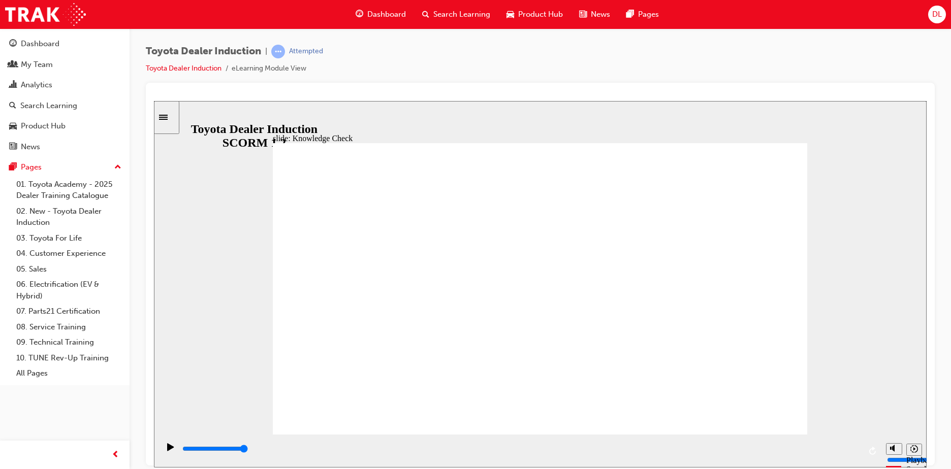
type input "E"
type input "En"
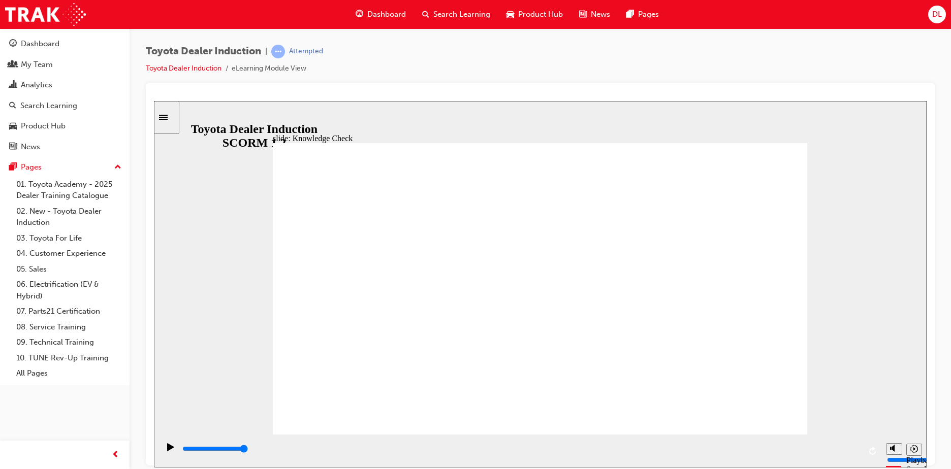
type input "Eng"
type input "Enga"
type input "Engag"
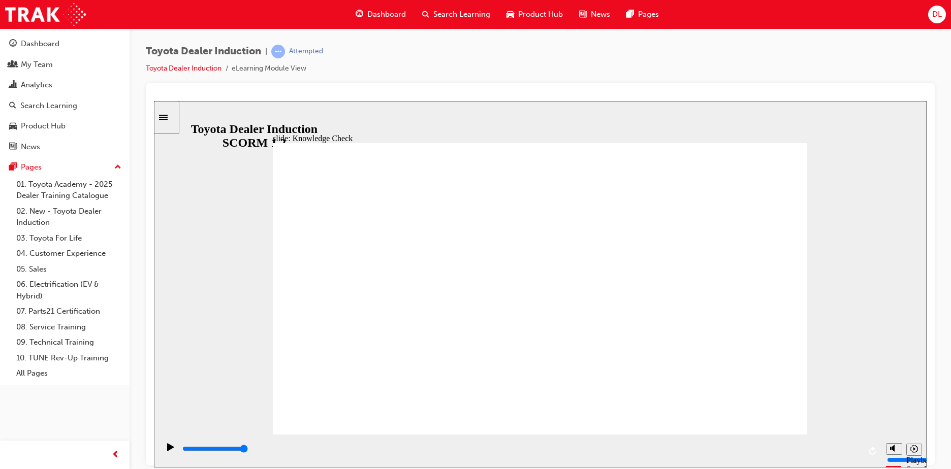
type input "Engag"
type input "Engage"
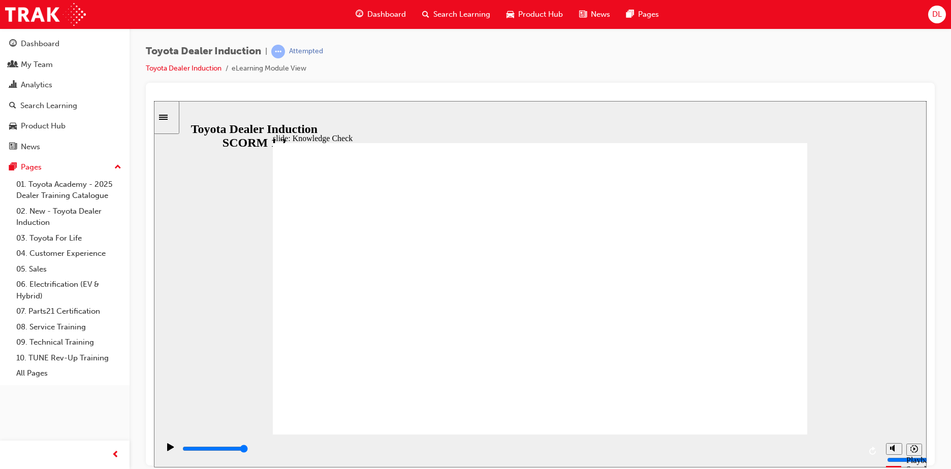
type input "Engage M"
type input "Engage Mo"
type input "Engage Mob"
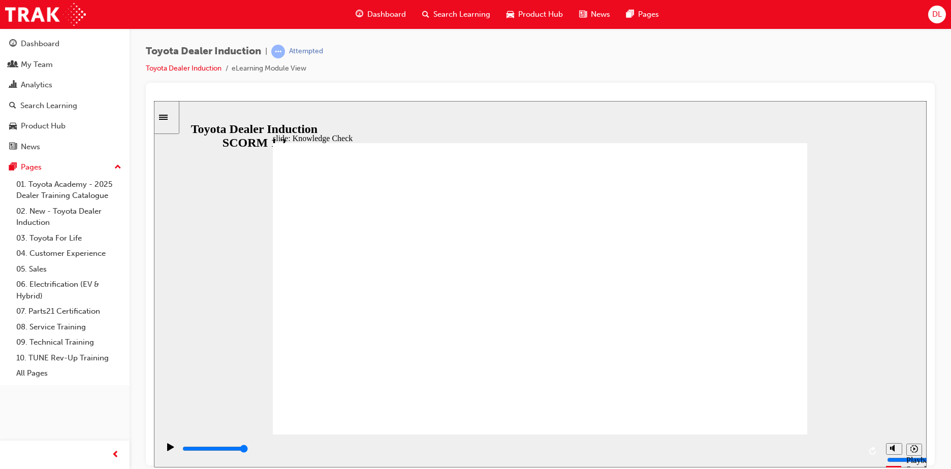
type input "Engage Mob"
type input "Engage Mobi"
type input "Engage Mobil"
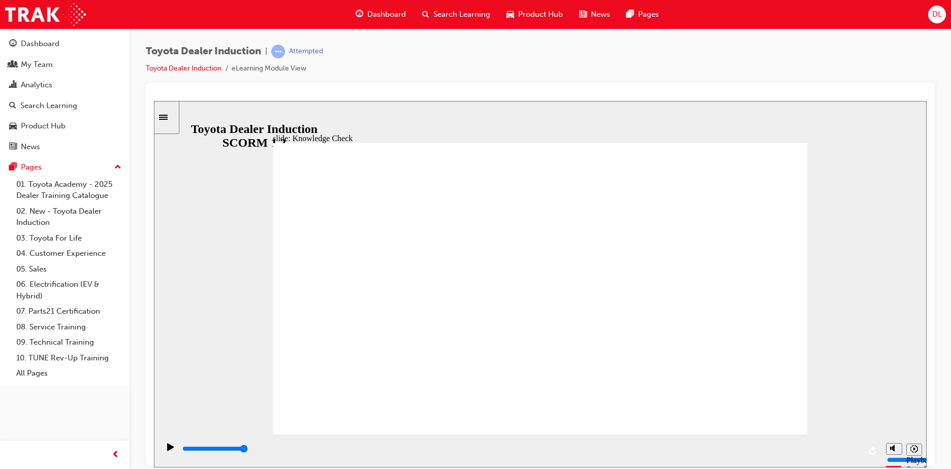
type input "Engage Mobile"
type input "Engage Mobile A"
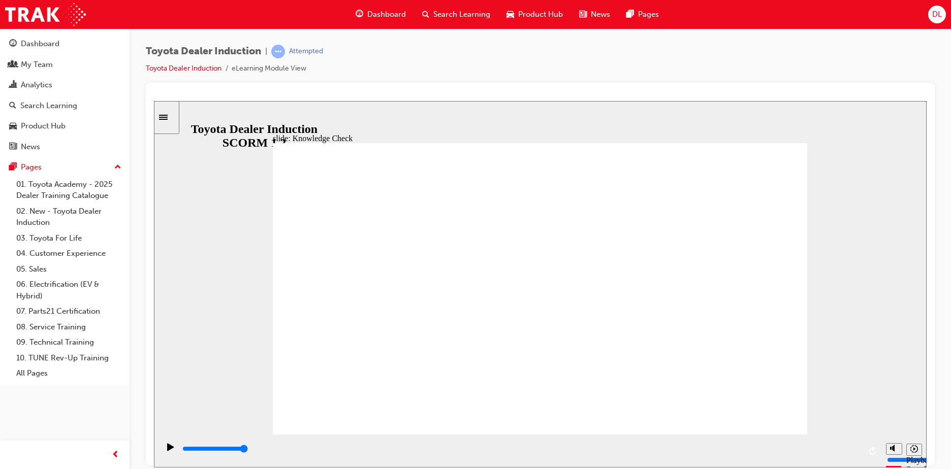
type input "Engage Mobile A"
type input "Engage Mobile Ap"
type input "Engage Mobile App"
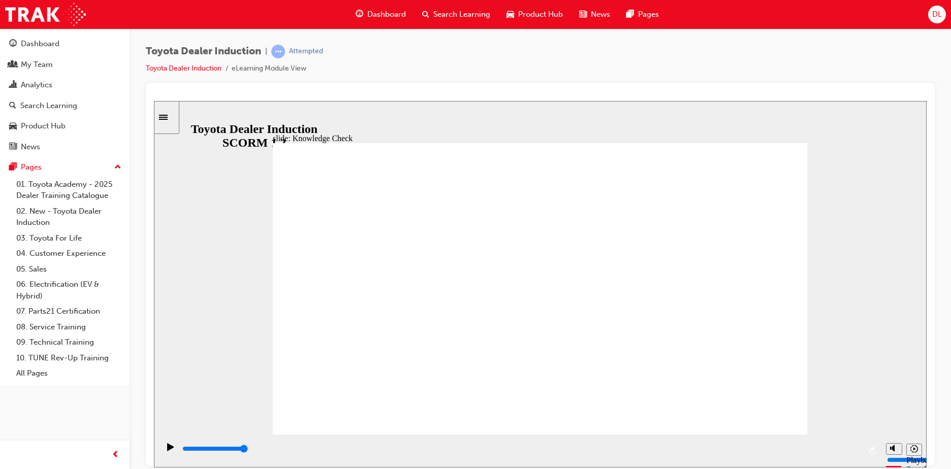
type input "Engage Mobile App"
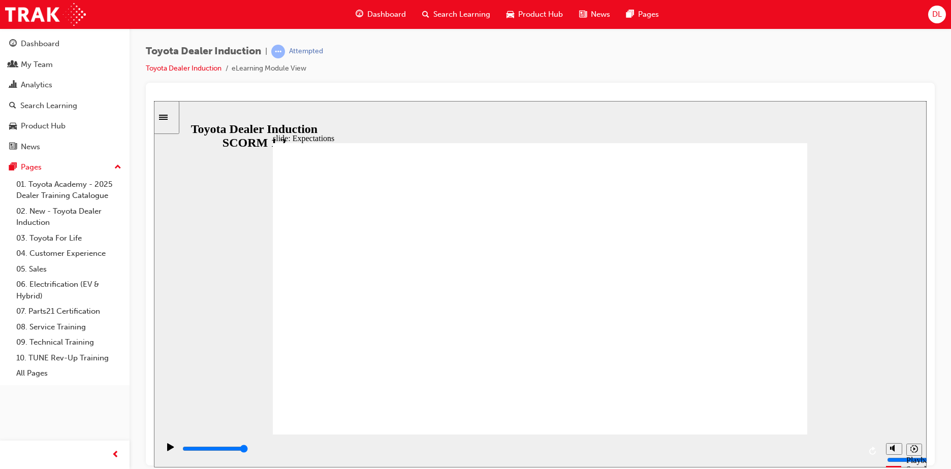
type input "8400"
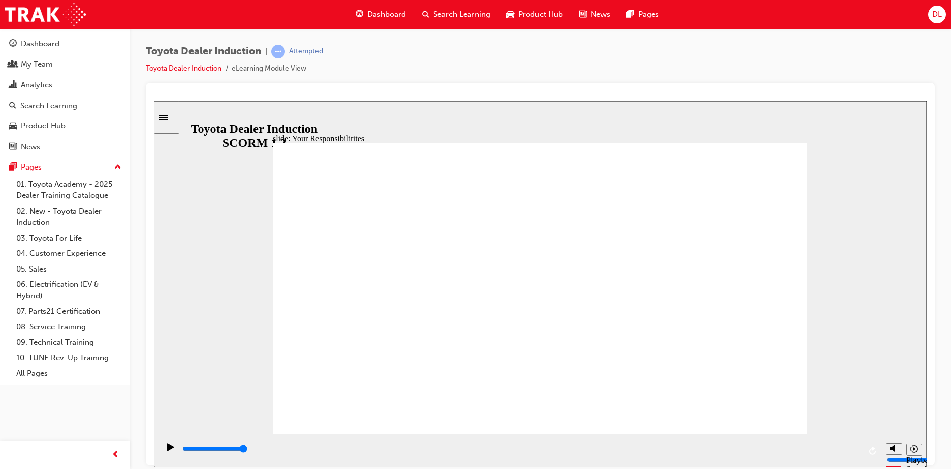
checkbox input "true"
checkbox input "false"
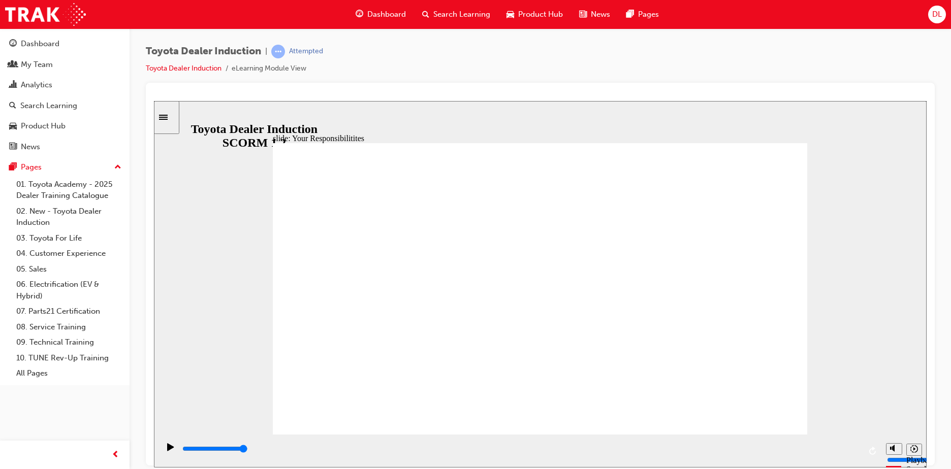
type input "8400"
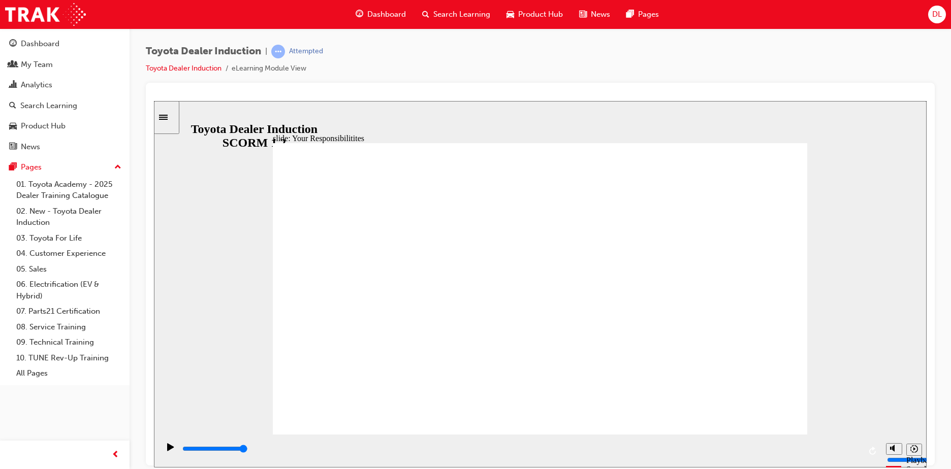
checkbox input "true"
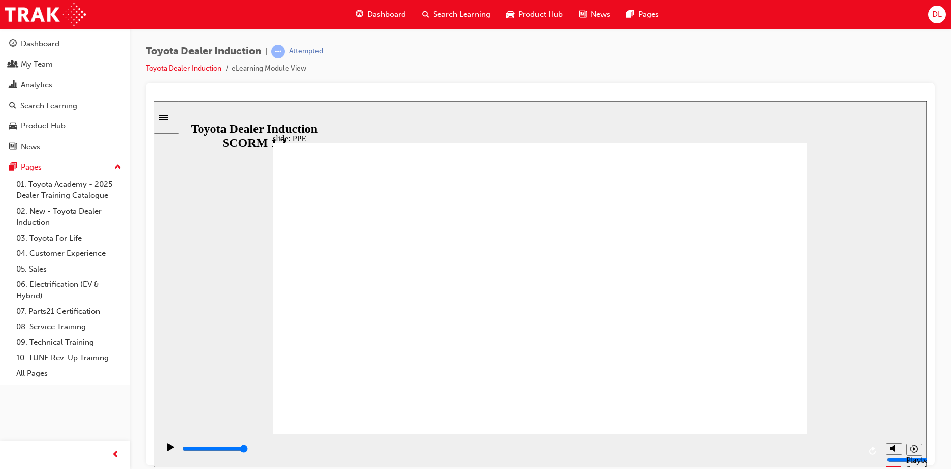
type input "5000"
drag, startPoint x: 409, startPoint y: 274, endPoint x: 413, endPoint y: 287, distance: 14.3
checkbox input "true"
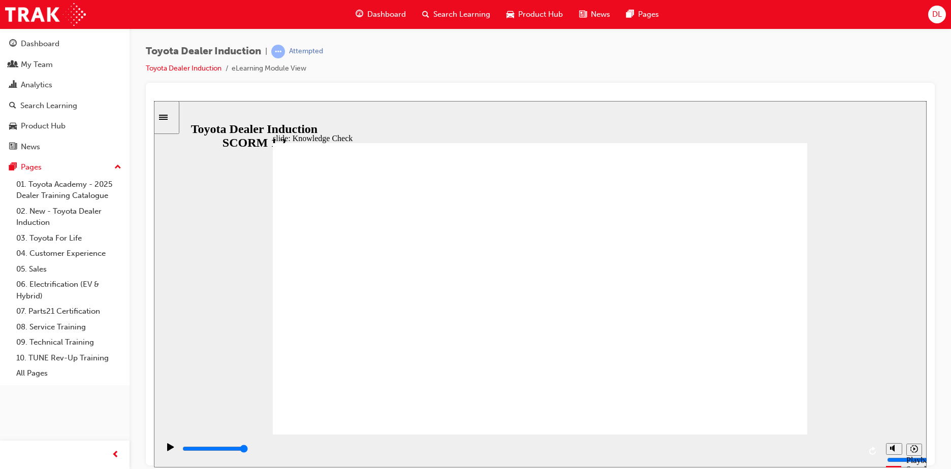
drag, startPoint x: 413, startPoint y: 303, endPoint x: 415, endPoint y: 316, distance: 13.4
checkbox input "true"
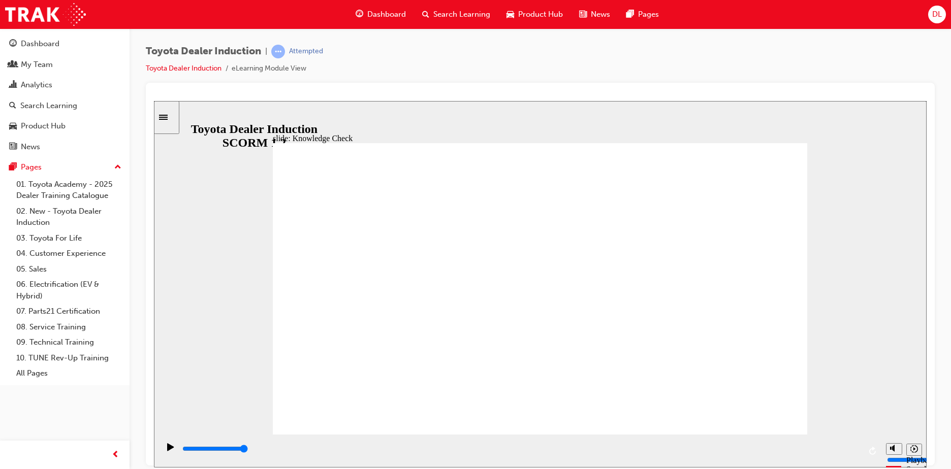
checkbox input "true"
type input "5000"
radio input "true"
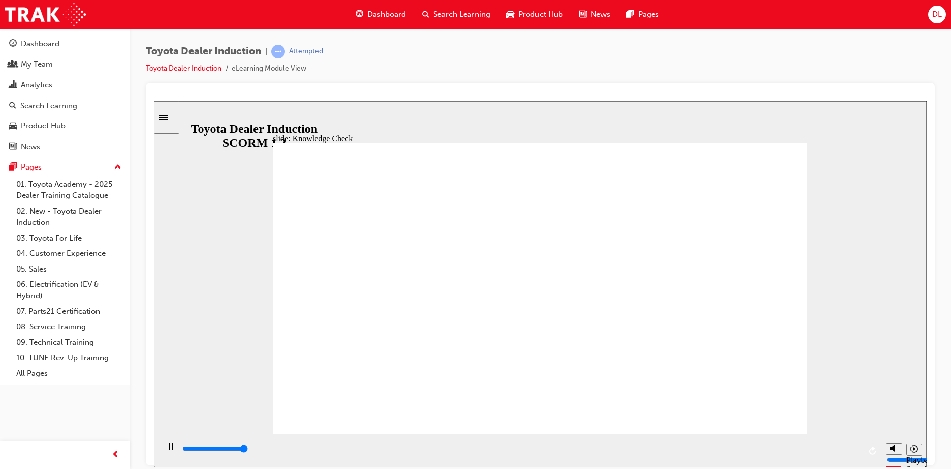
type input "5000"
checkbox input "true"
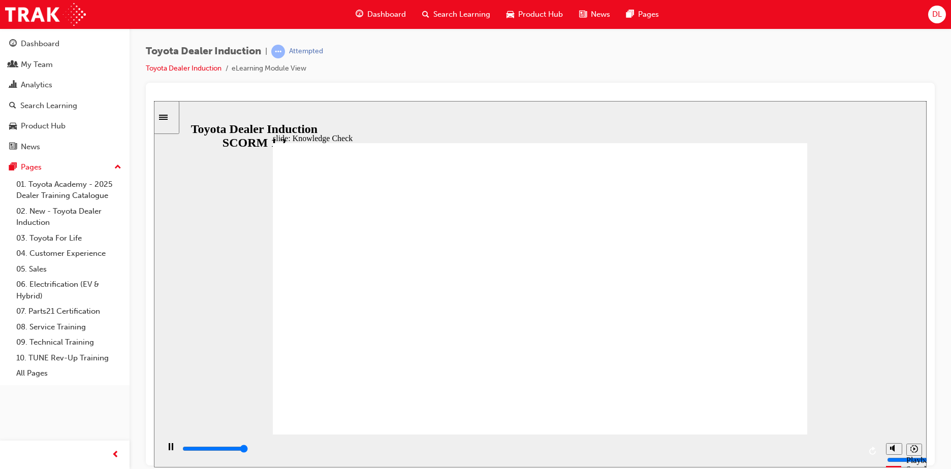
type input "5000"
checkbox input "true"
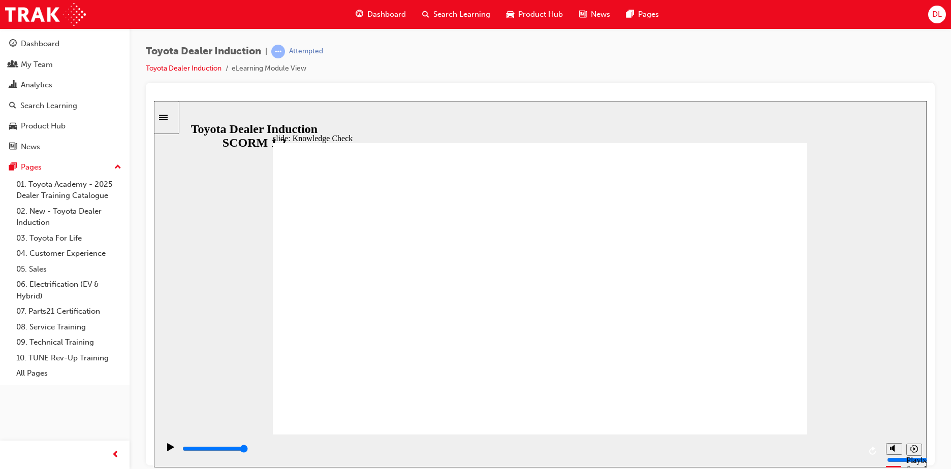
type input "9900"
